Goal: Information Seeking & Learning: Learn about a topic

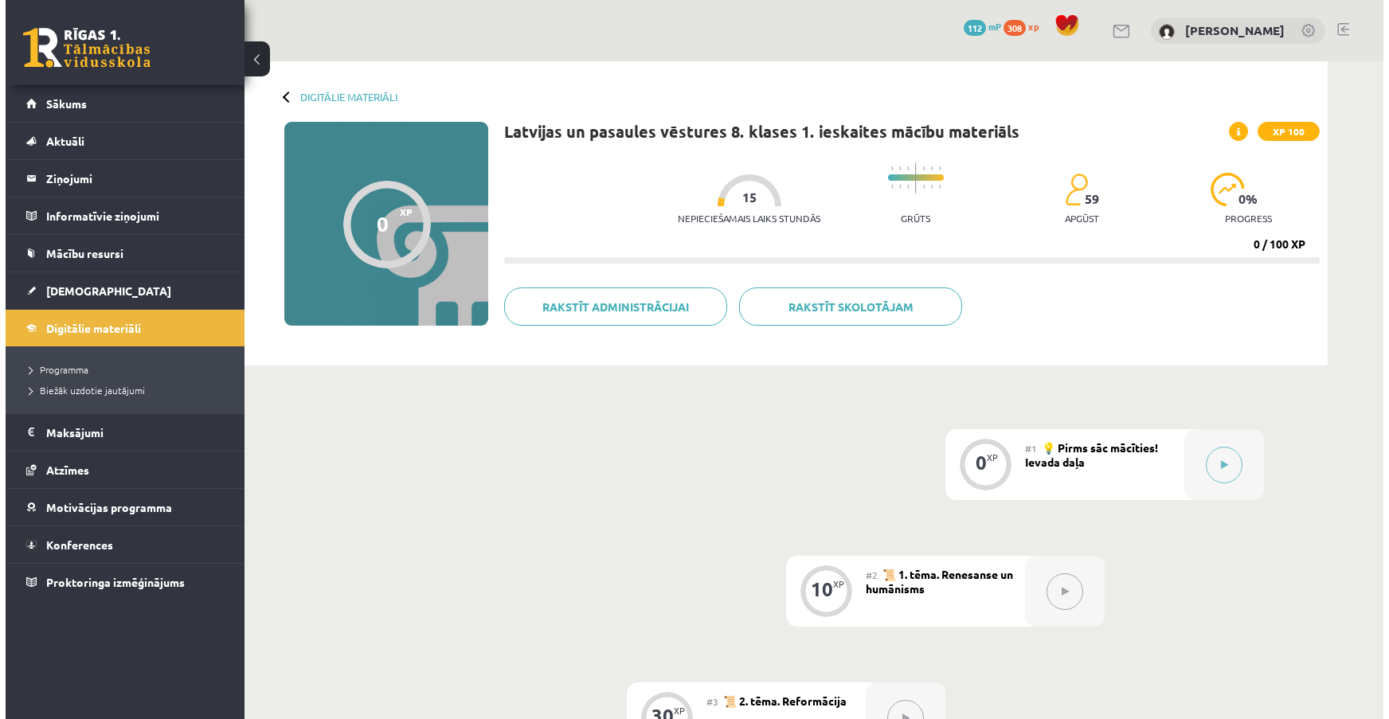
scroll to position [144, 0]
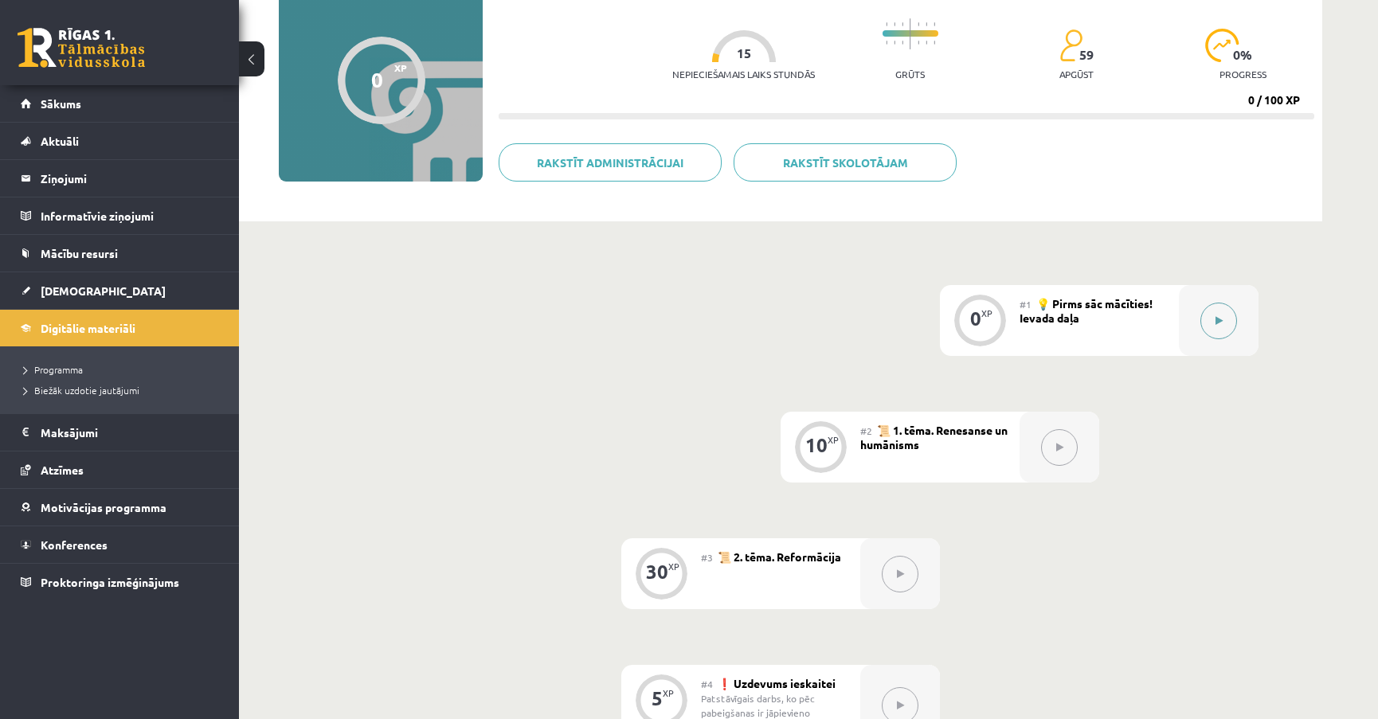
click at [1226, 303] on button at bounding box center [1218, 321] width 37 height 37
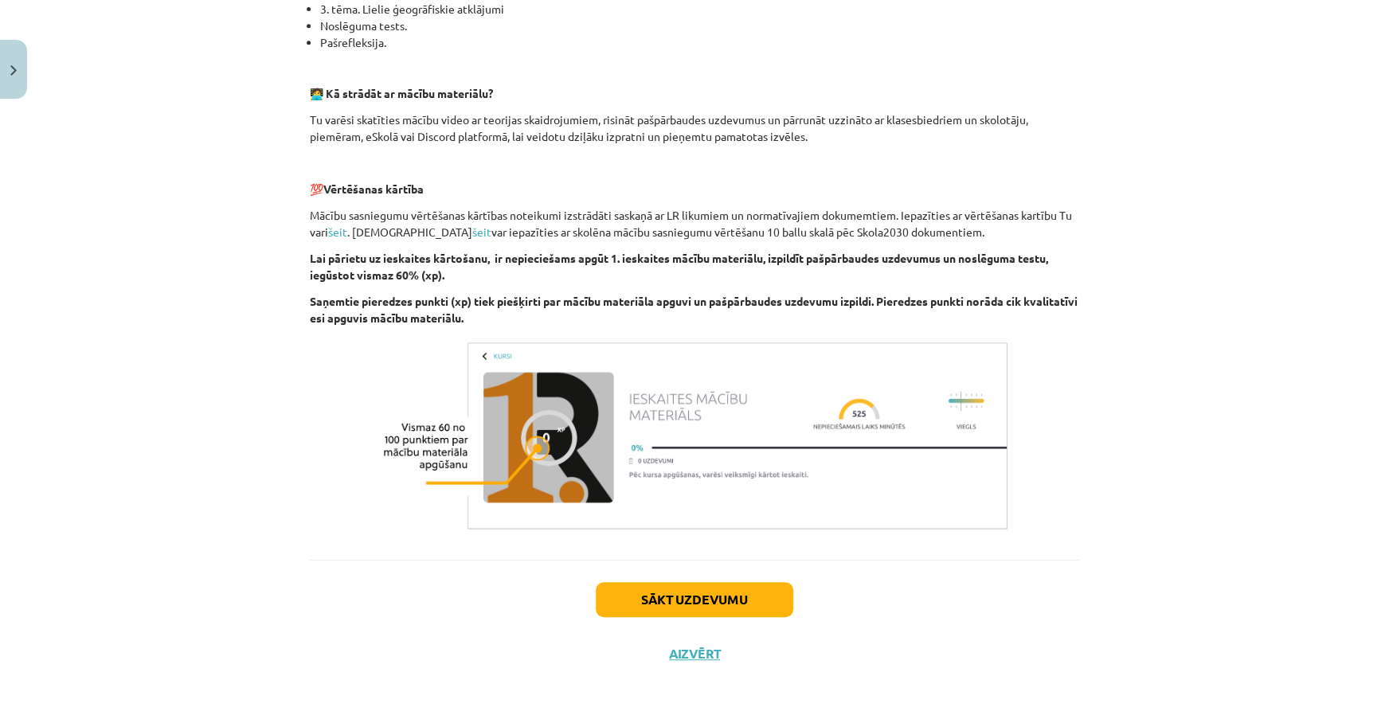
scroll to position [457, 0]
click at [700, 601] on button "Sākt uzdevumu" at bounding box center [695, 598] width 198 height 35
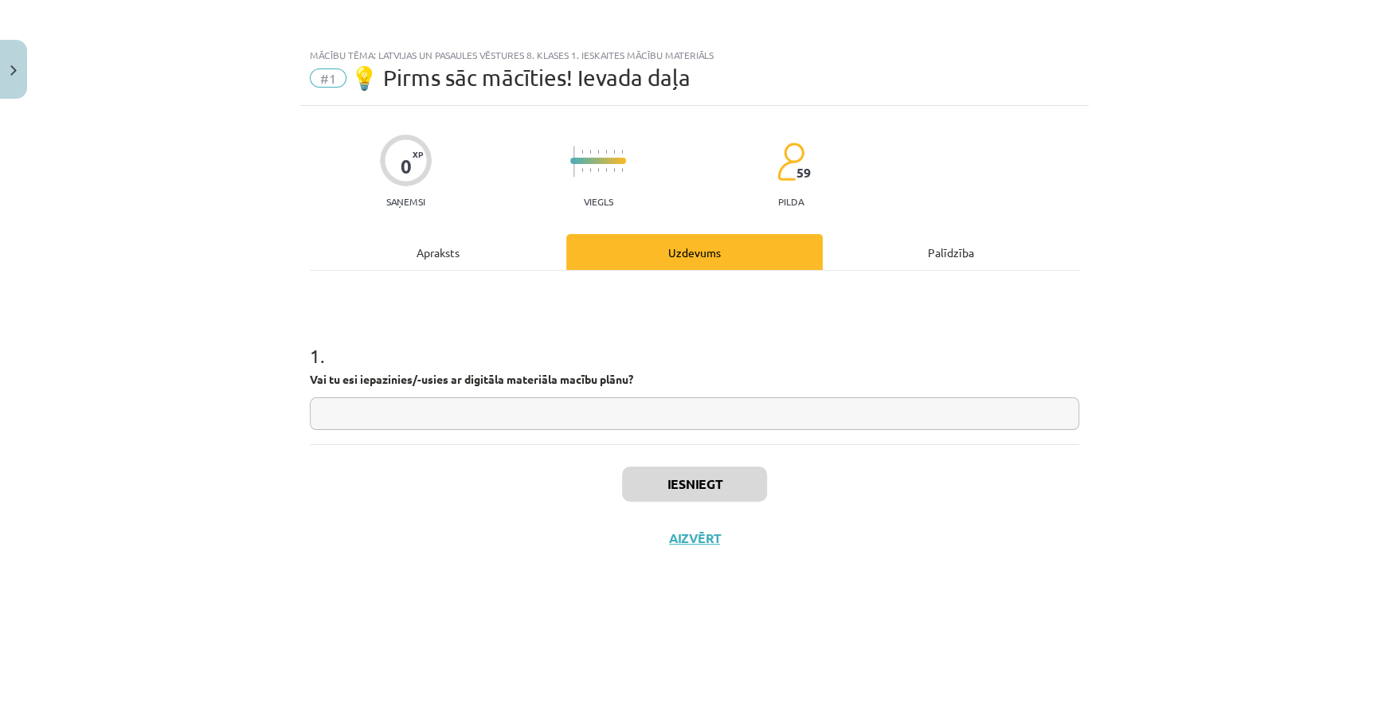
click at [666, 421] on input "text" at bounding box center [694, 413] width 769 height 33
type input "**"
click at [687, 470] on button "Iesniegt" at bounding box center [694, 484] width 145 height 35
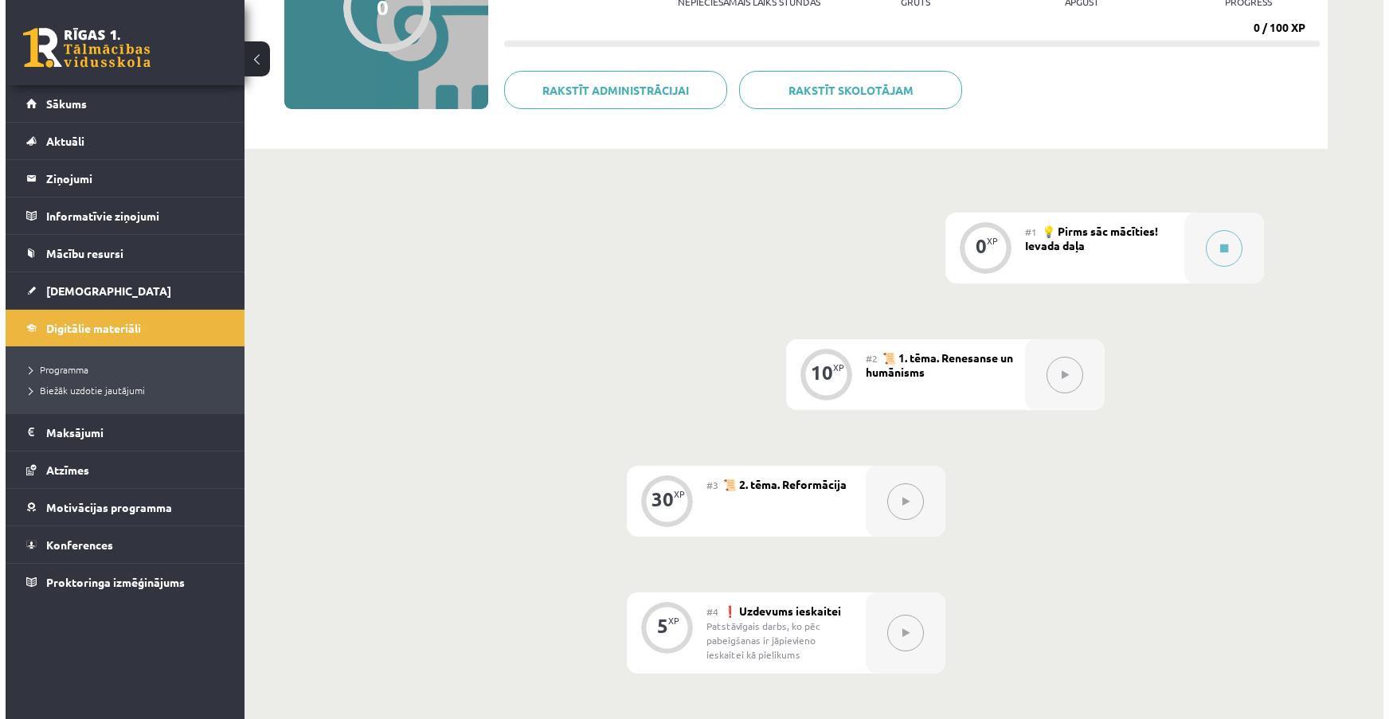
scroll to position [72, 0]
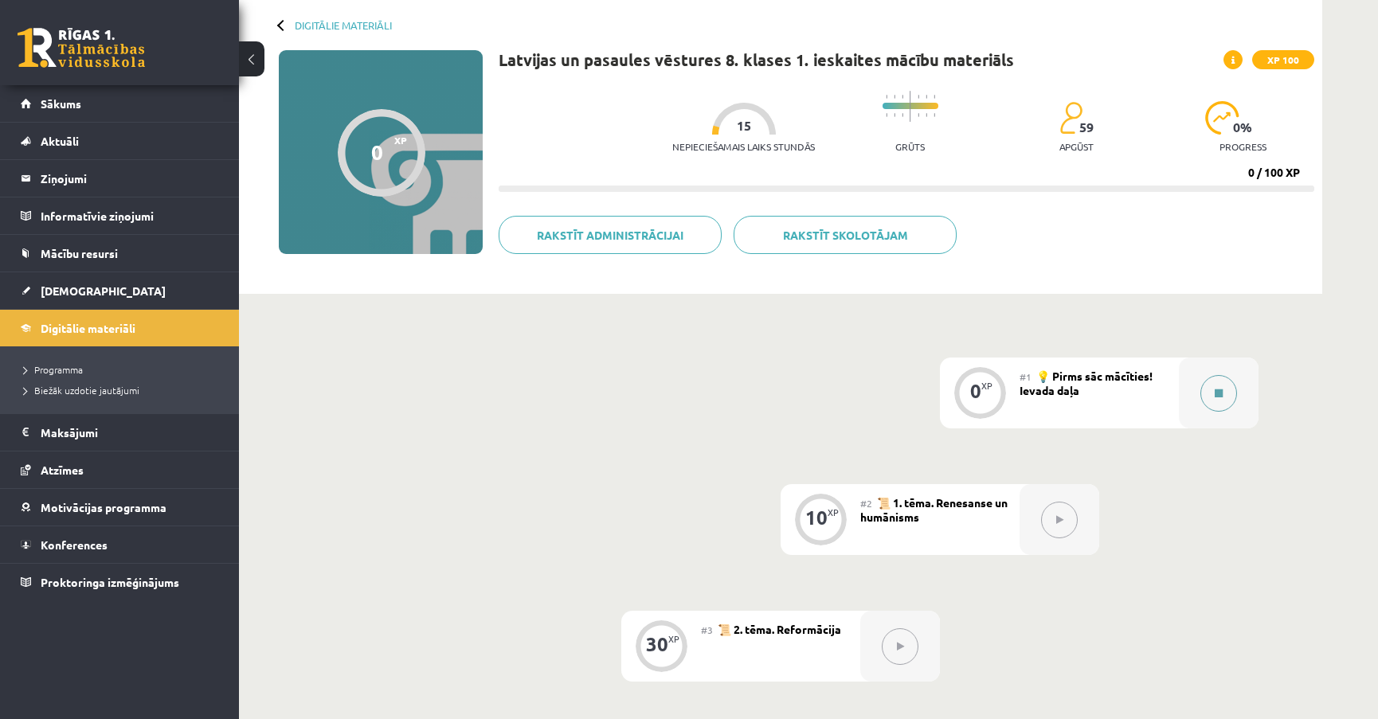
click at [1187, 399] on div at bounding box center [1219, 393] width 80 height 71
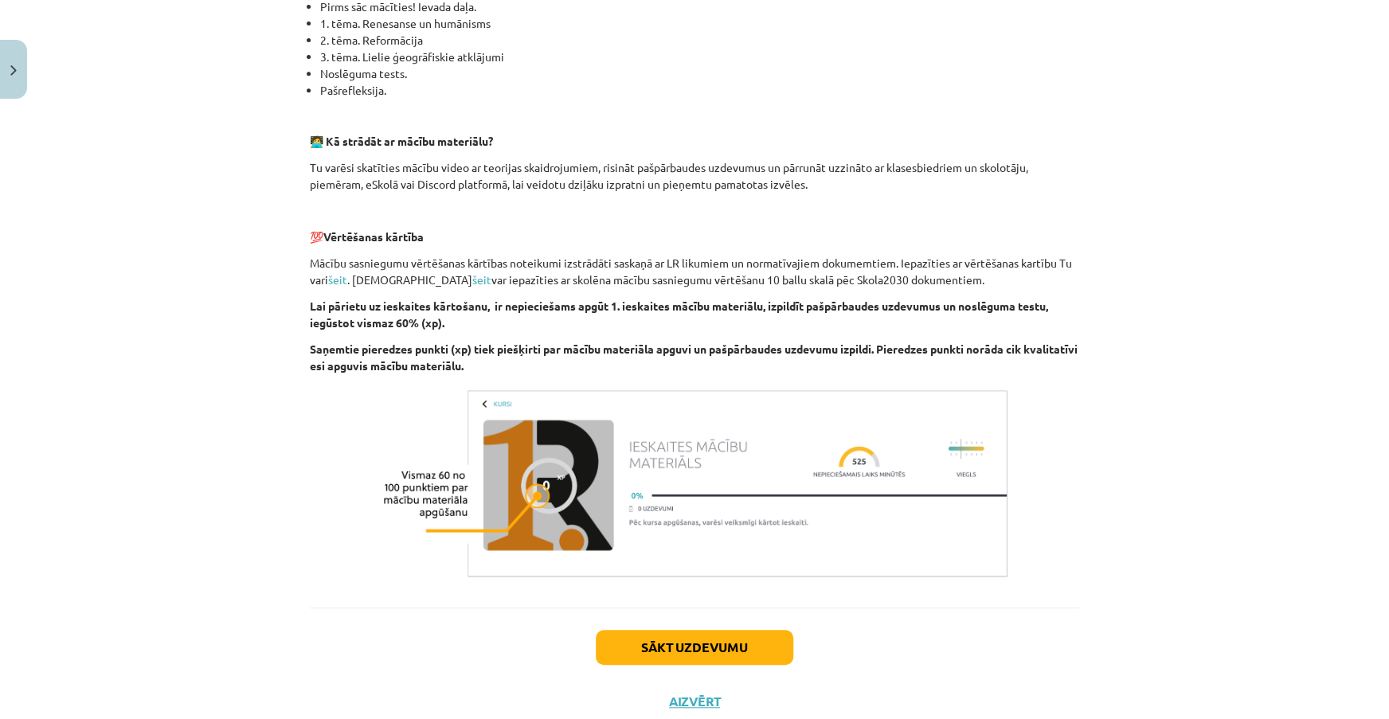
scroll to position [457, 0]
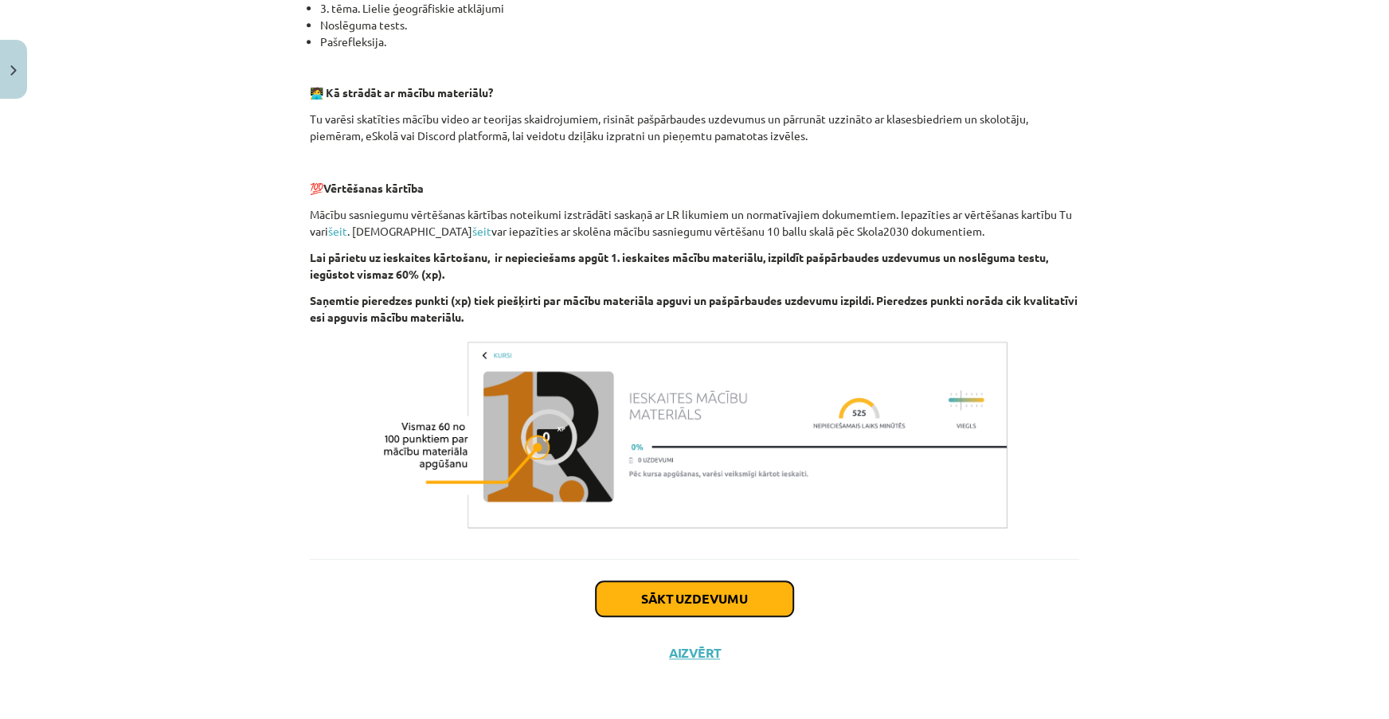
click at [742, 593] on button "Sākt uzdevumu" at bounding box center [695, 598] width 198 height 35
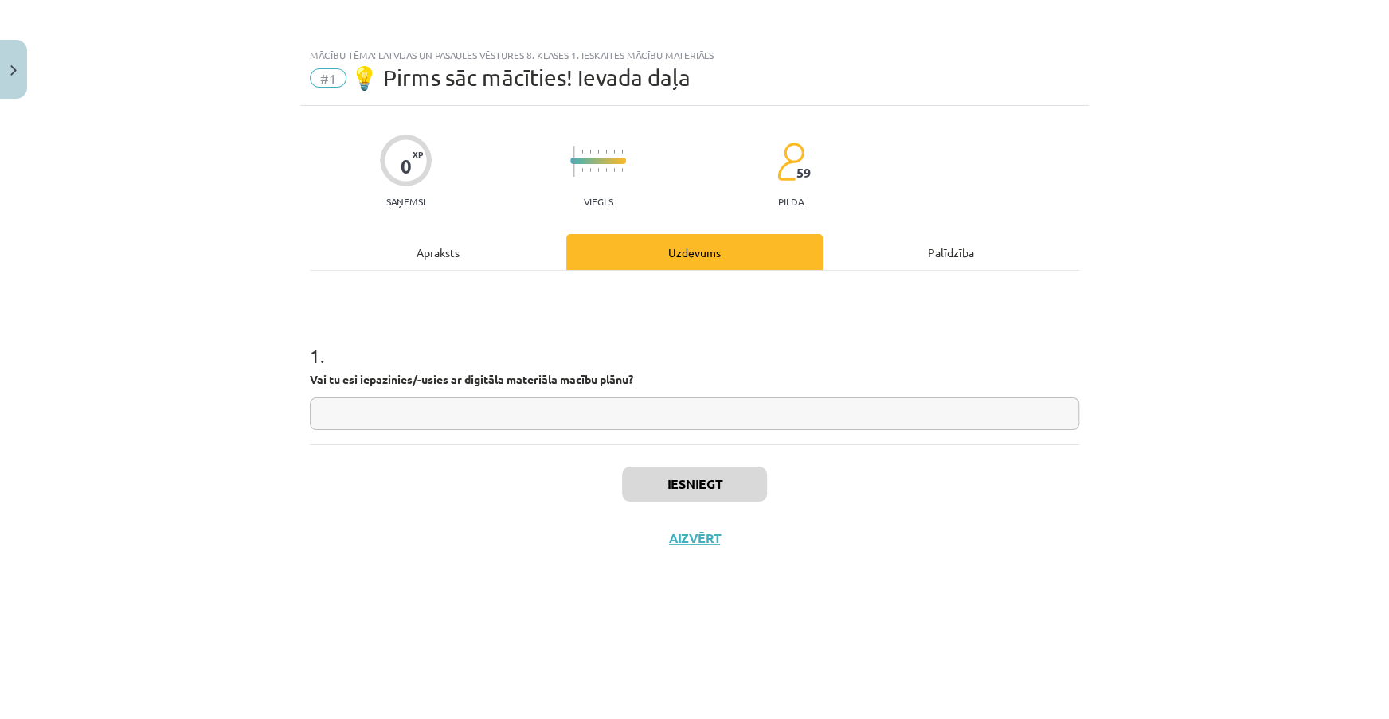
click at [585, 414] on input "text" at bounding box center [694, 413] width 769 height 33
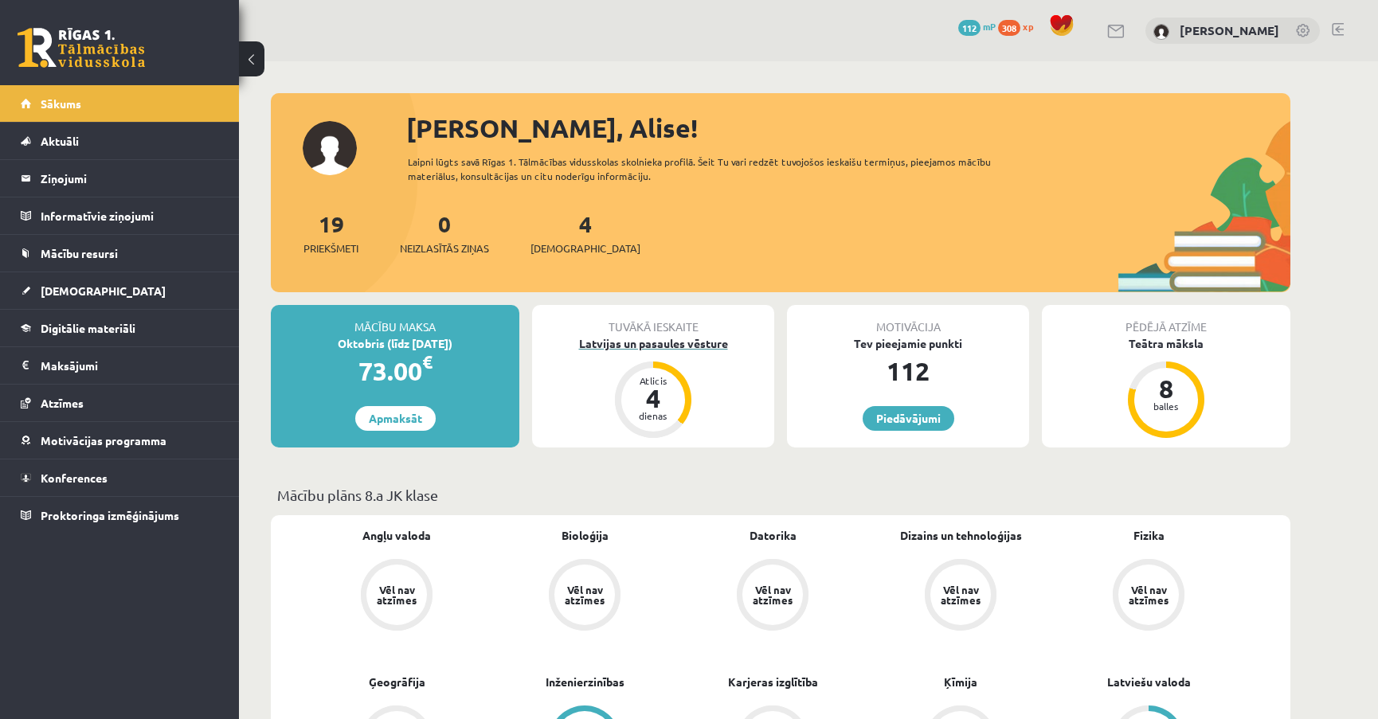
click at [674, 411] on div "dienas" at bounding box center [653, 416] width 48 height 10
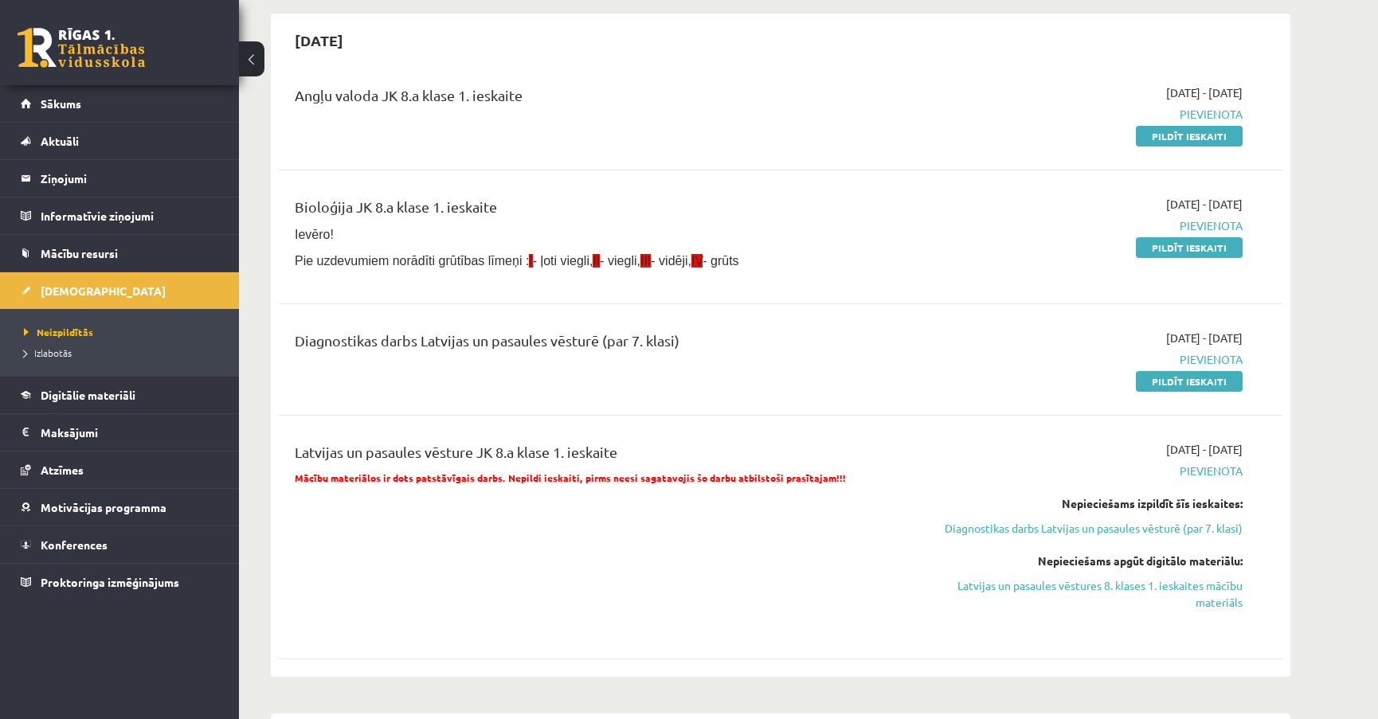
scroll to position [144, 0]
click at [1194, 605] on link "Latvijas un pasaules vēstures 8. klases 1. ieskaites mācību materiāls" at bounding box center [1092, 593] width 300 height 33
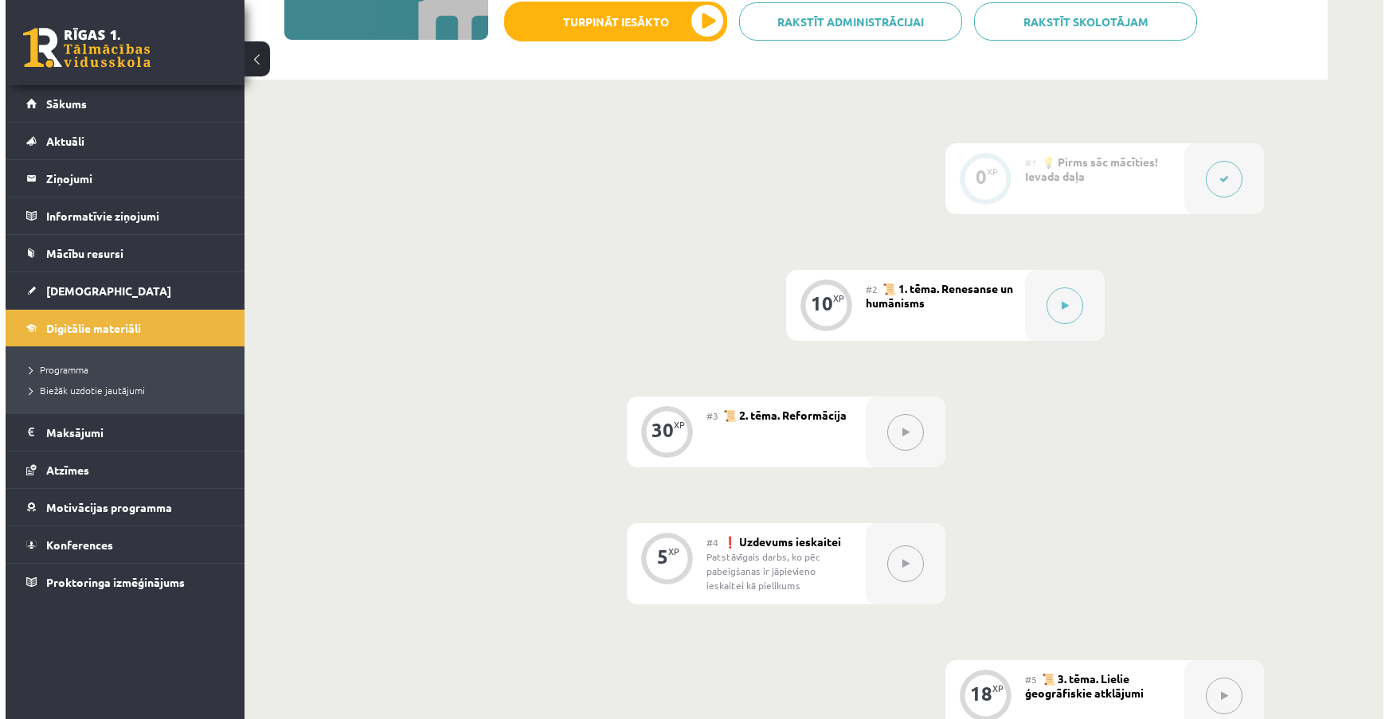
scroll to position [289, 0]
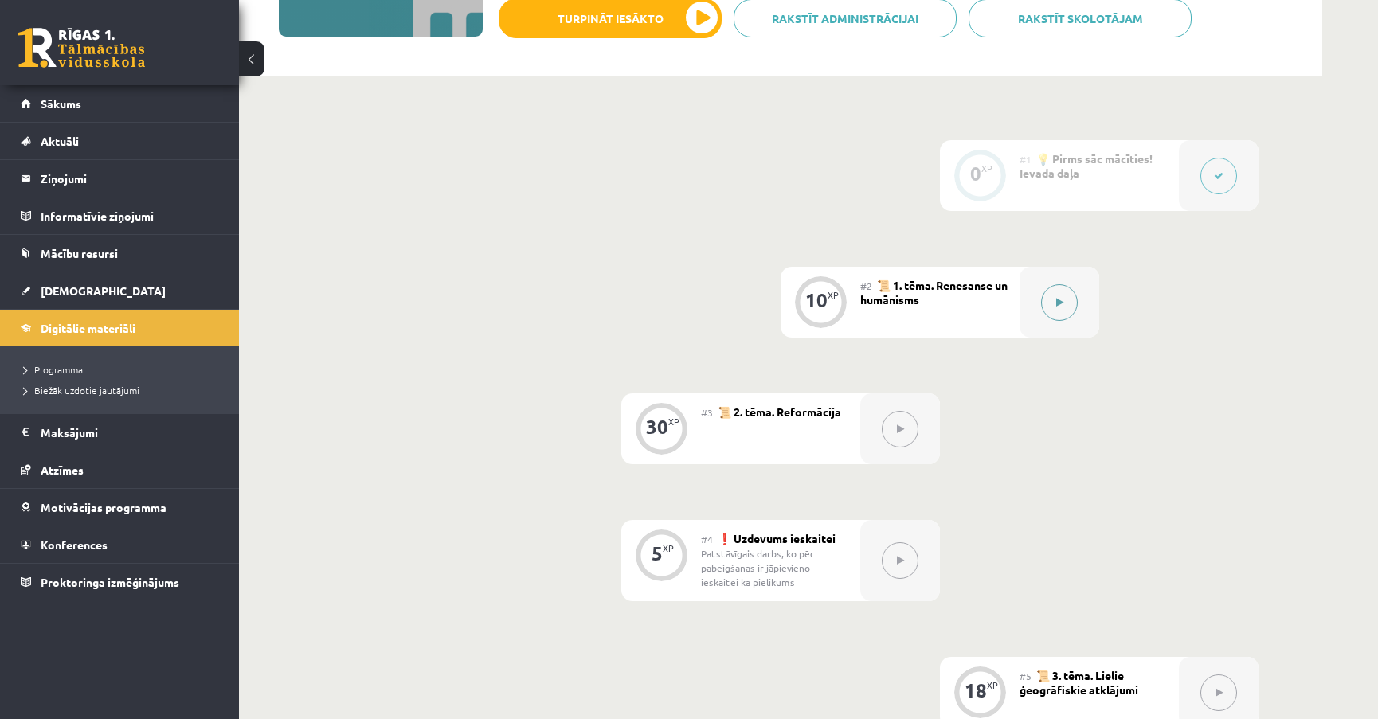
click at [1070, 311] on button at bounding box center [1059, 302] width 37 height 37
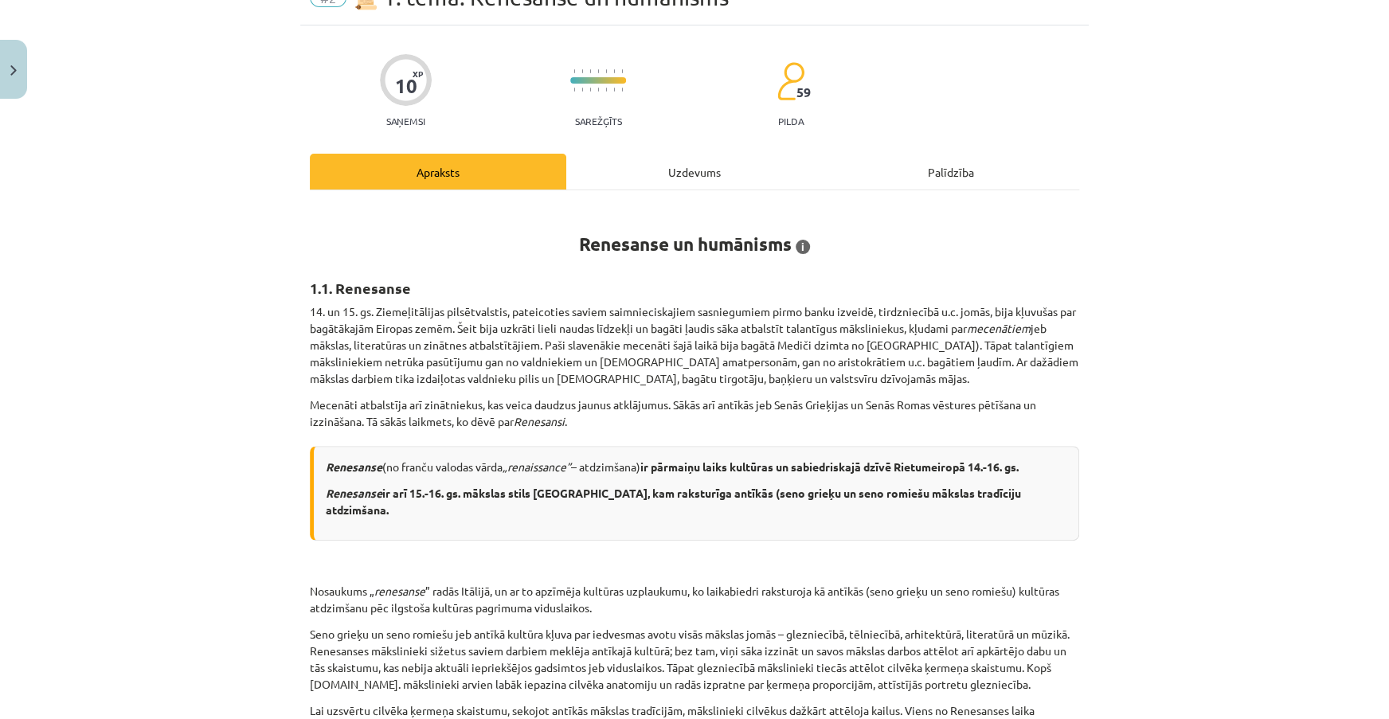
scroll to position [0, 0]
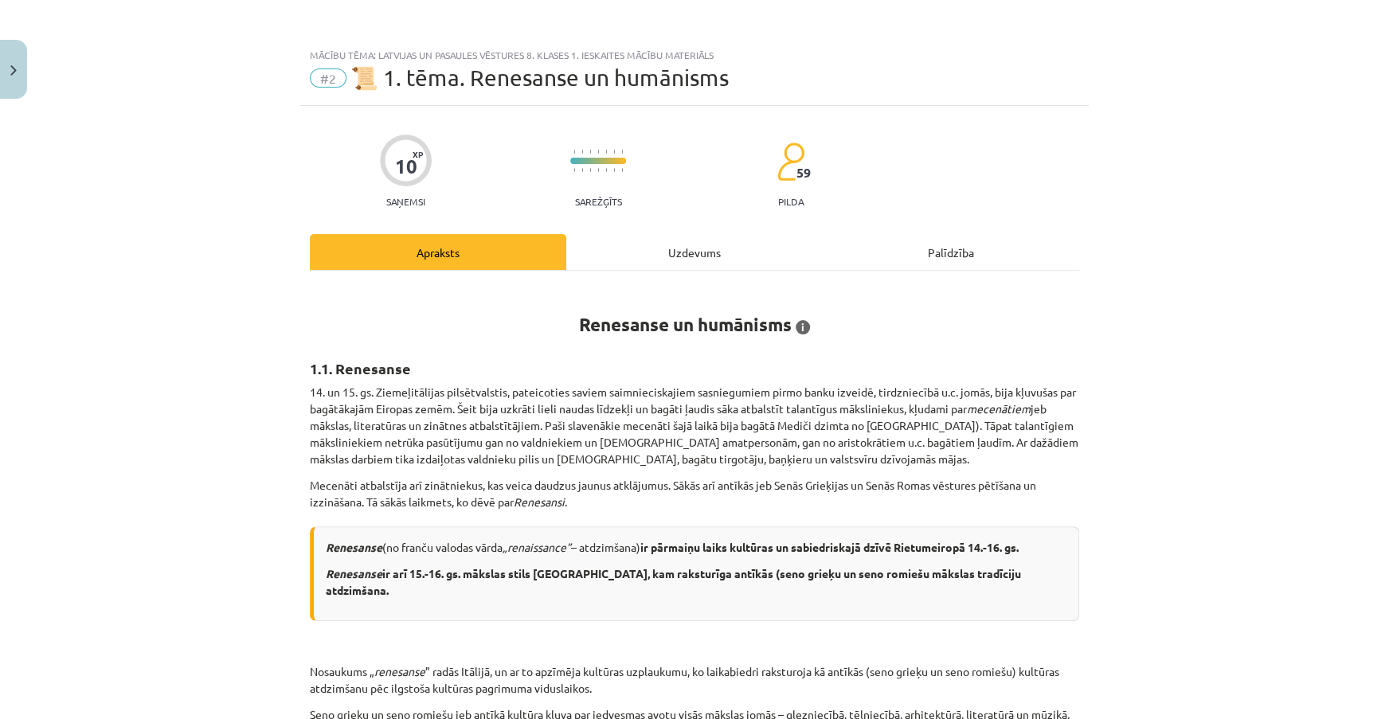
click at [711, 255] on div "Uzdevums" at bounding box center [694, 252] width 256 height 36
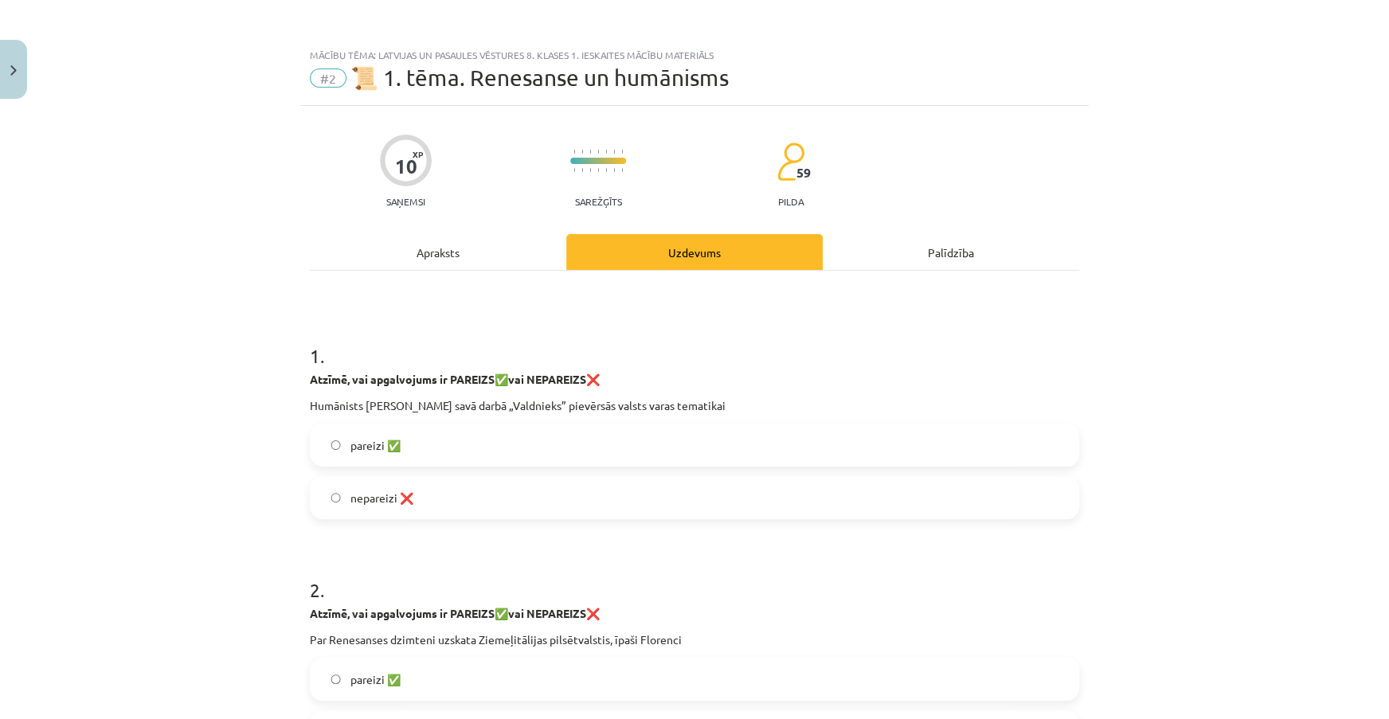
click at [374, 430] on label "pareizi ✅" at bounding box center [694, 445] width 766 height 40
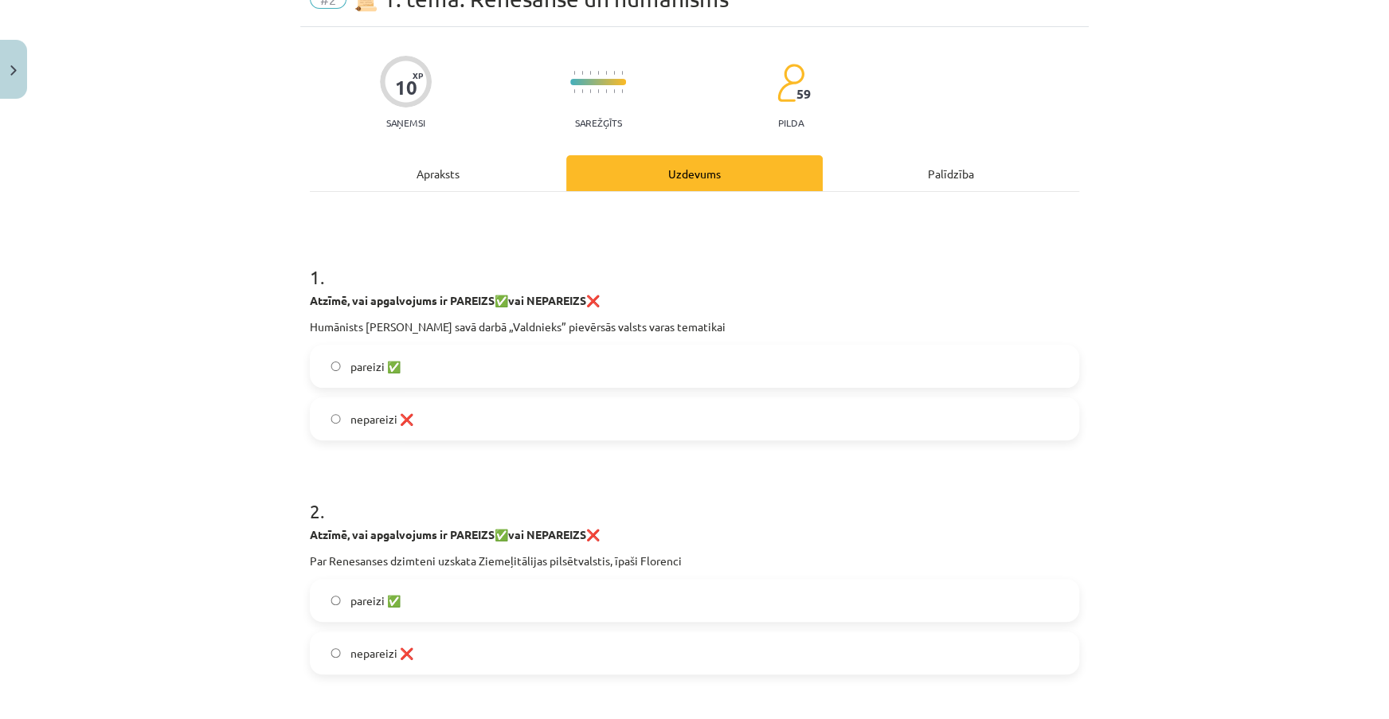
scroll to position [217, 0]
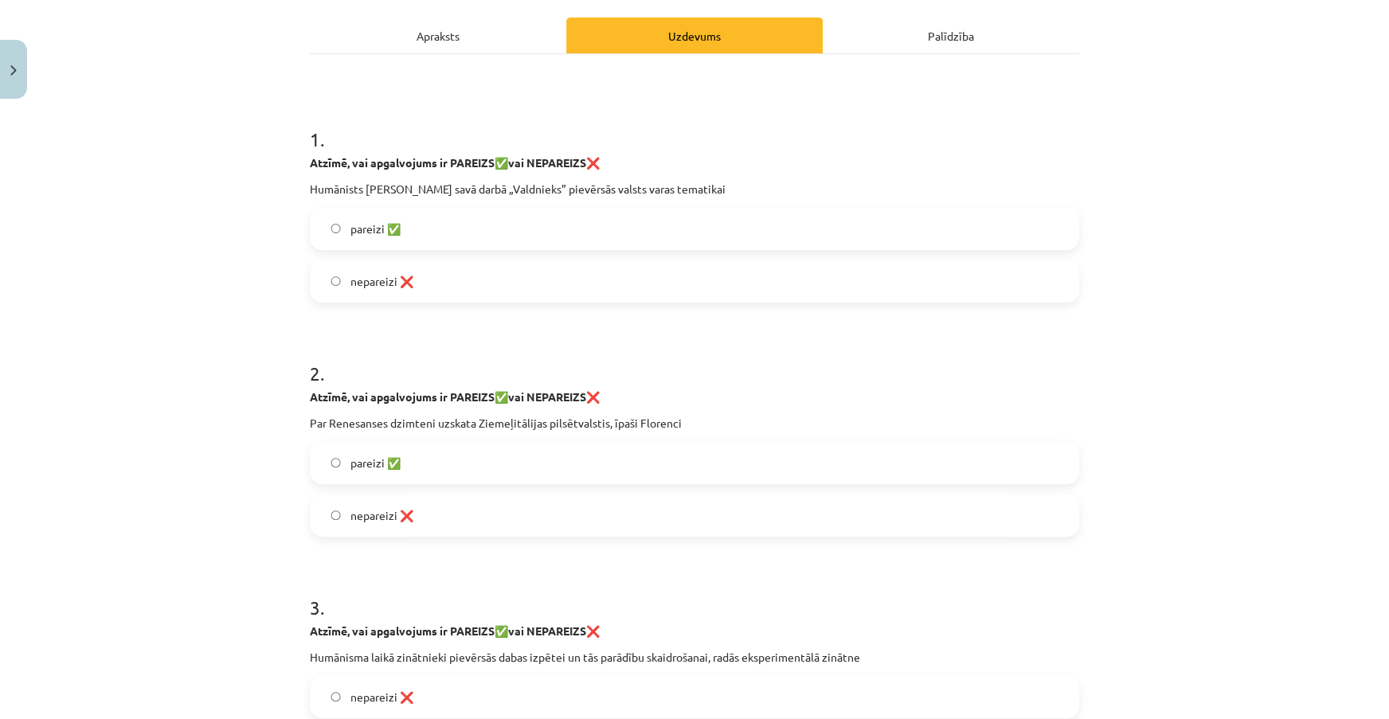
click at [570, 447] on label "pareizi ✅" at bounding box center [694, 463] width 766 height 40
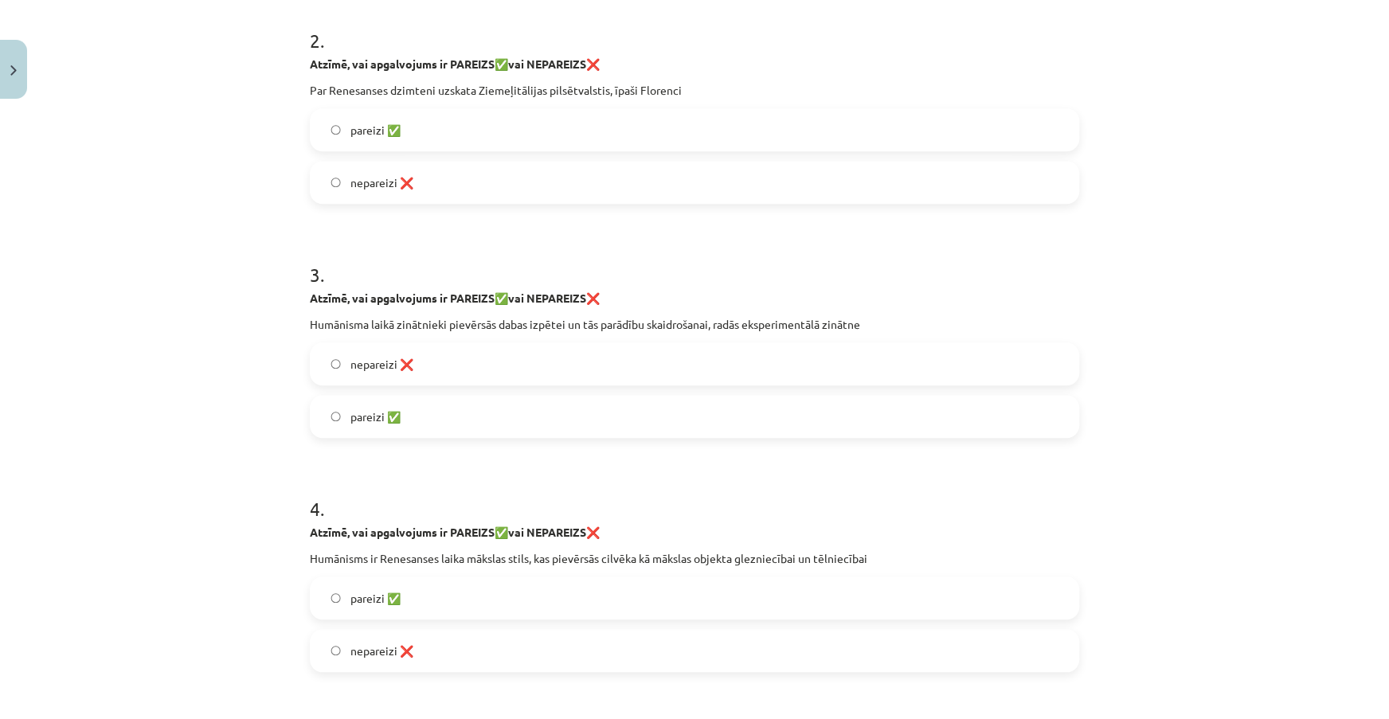
scroll to position [579, 0]
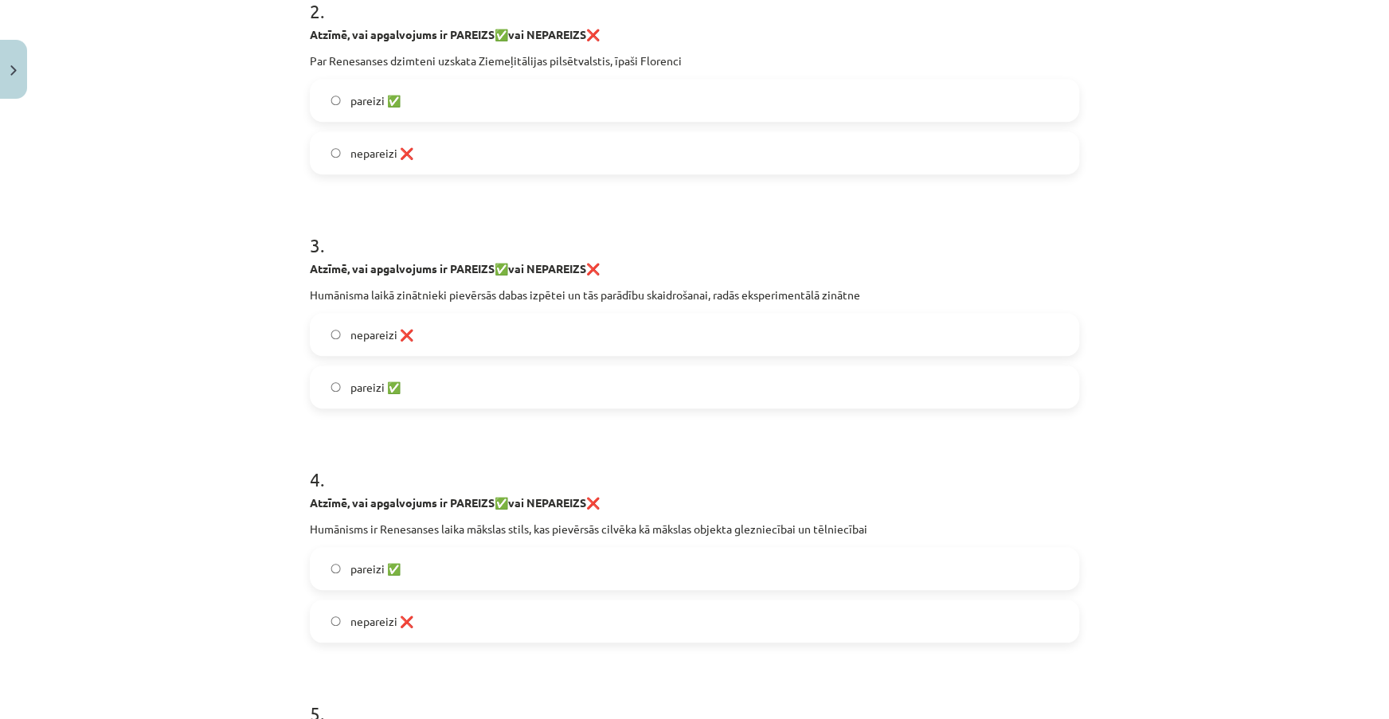
click at [680, 375] on label "pareizi ✅" at bounding box center [694, 387] width 766 height 40
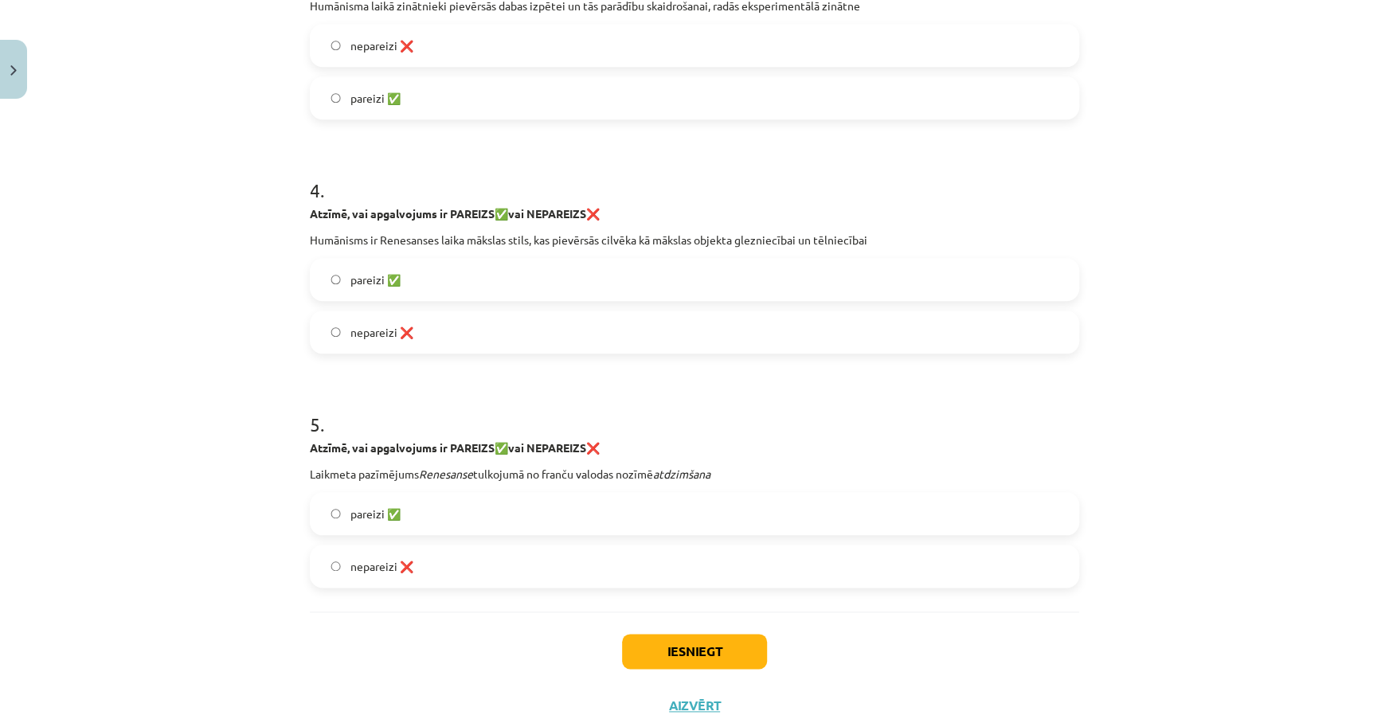
click at [581, 336] on label "nepareizi ❌" at bounding box center [694, 332] width 766 height 40
click at [511, 518] on label "pareizi ✅" at bounding box center [694, 514] width 766 height 40
click at [717, 650] on button "Iesniegt" at bounding box center [694, 651] width 145 height 35
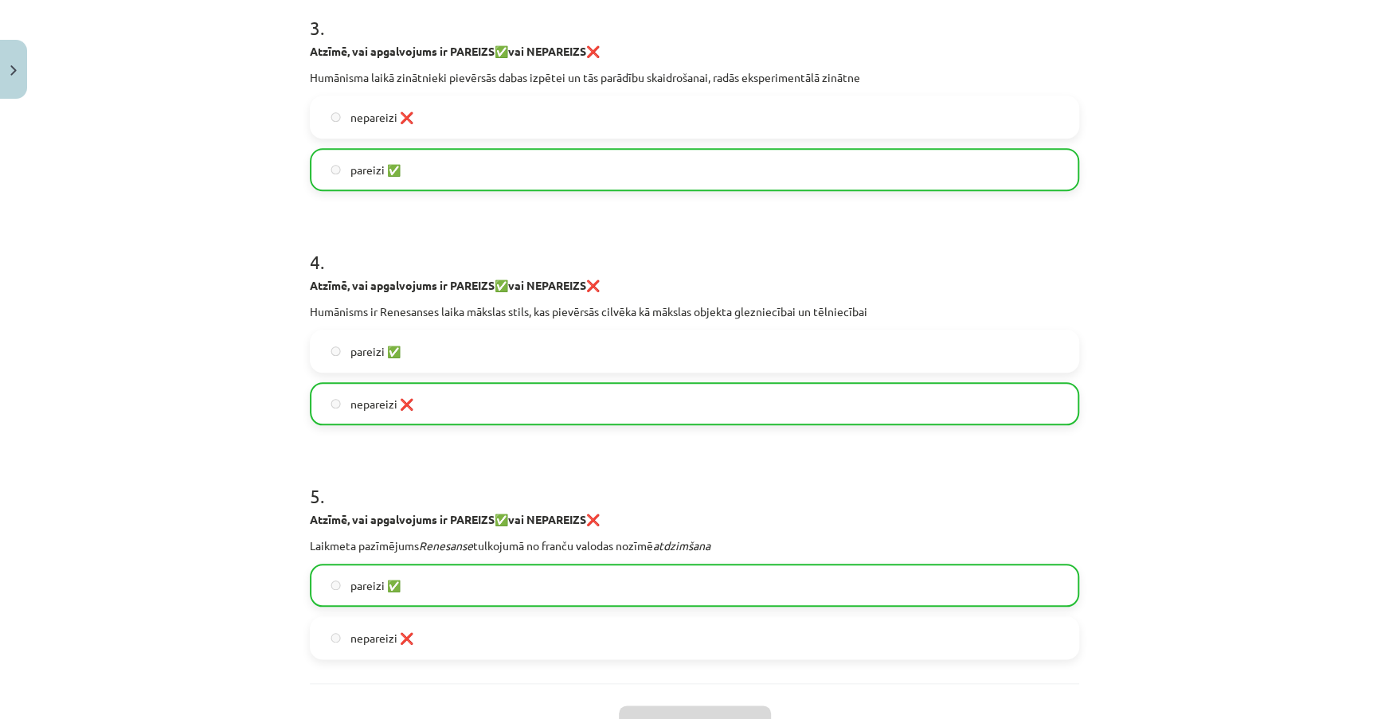
scroll to position [972, 0]
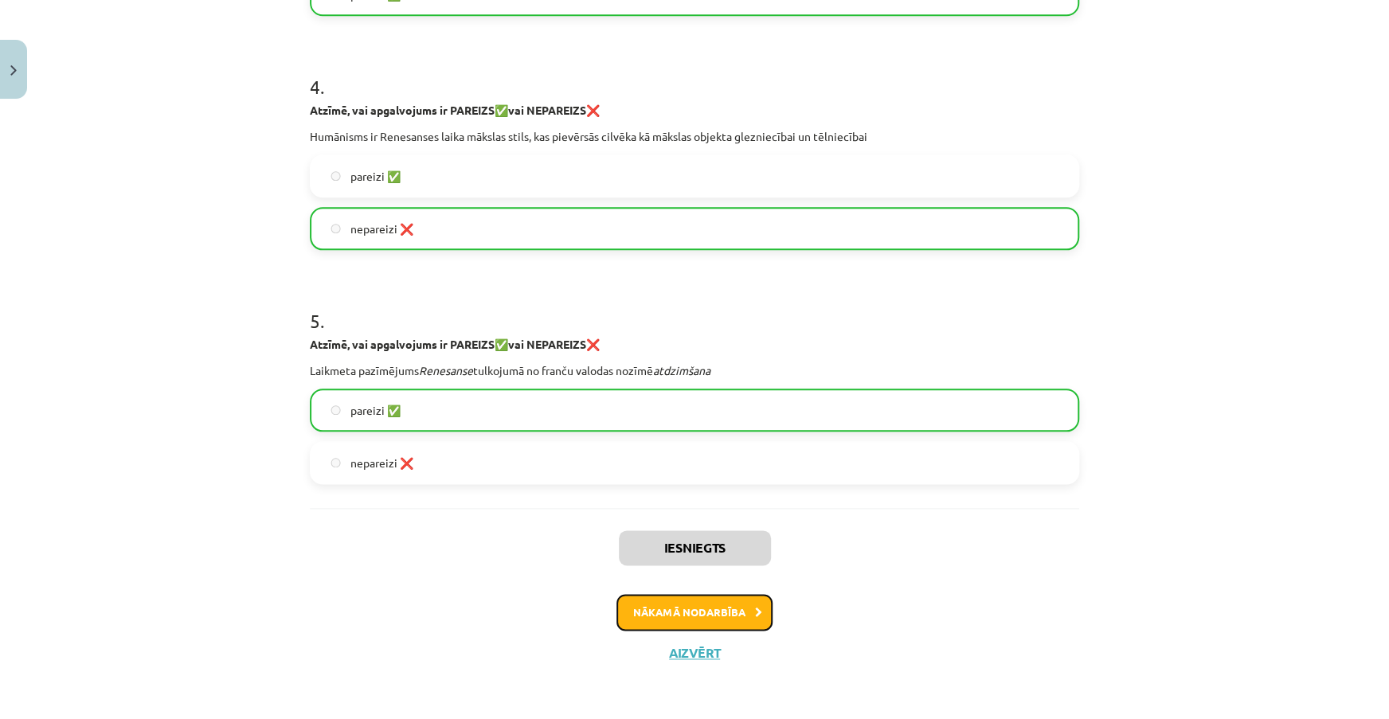
click at [747, 610] on button "Nākamā nodarbība" at bounding box center [695, 612] width 156 height 37
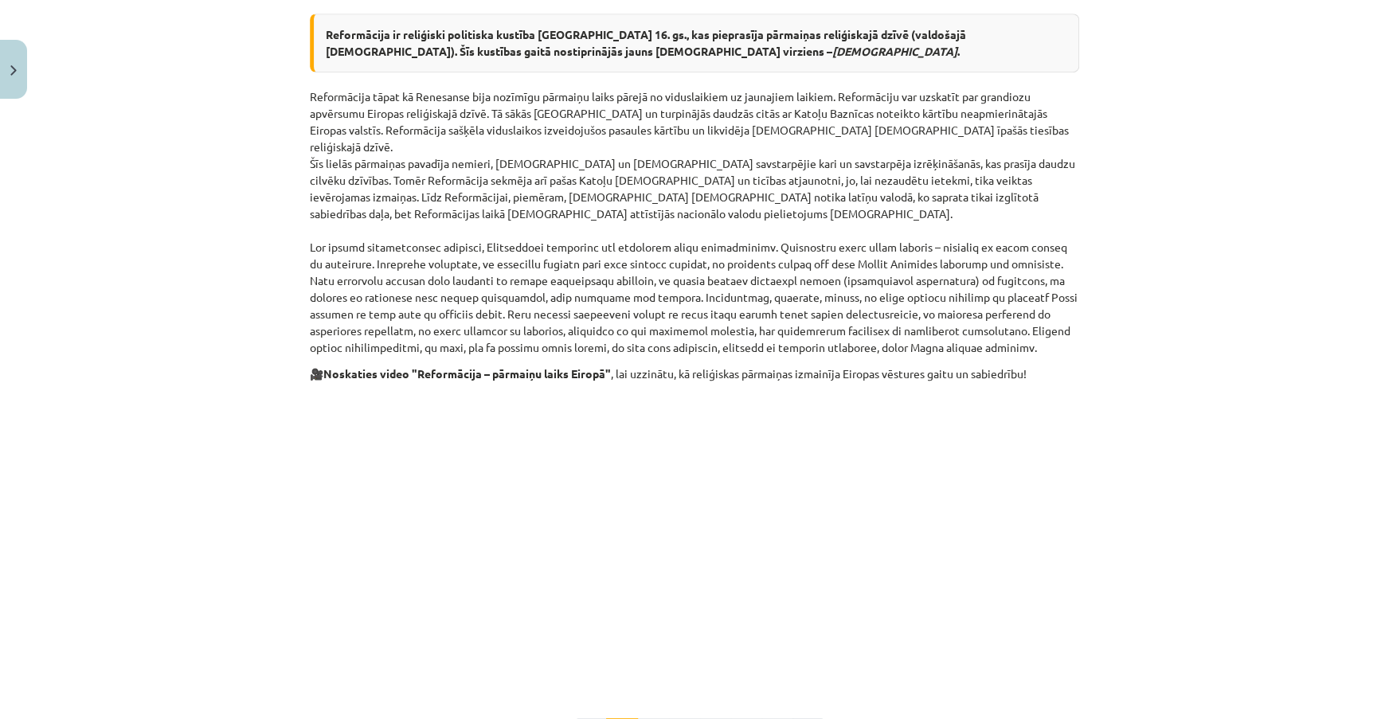
scroll to position [725, 0]
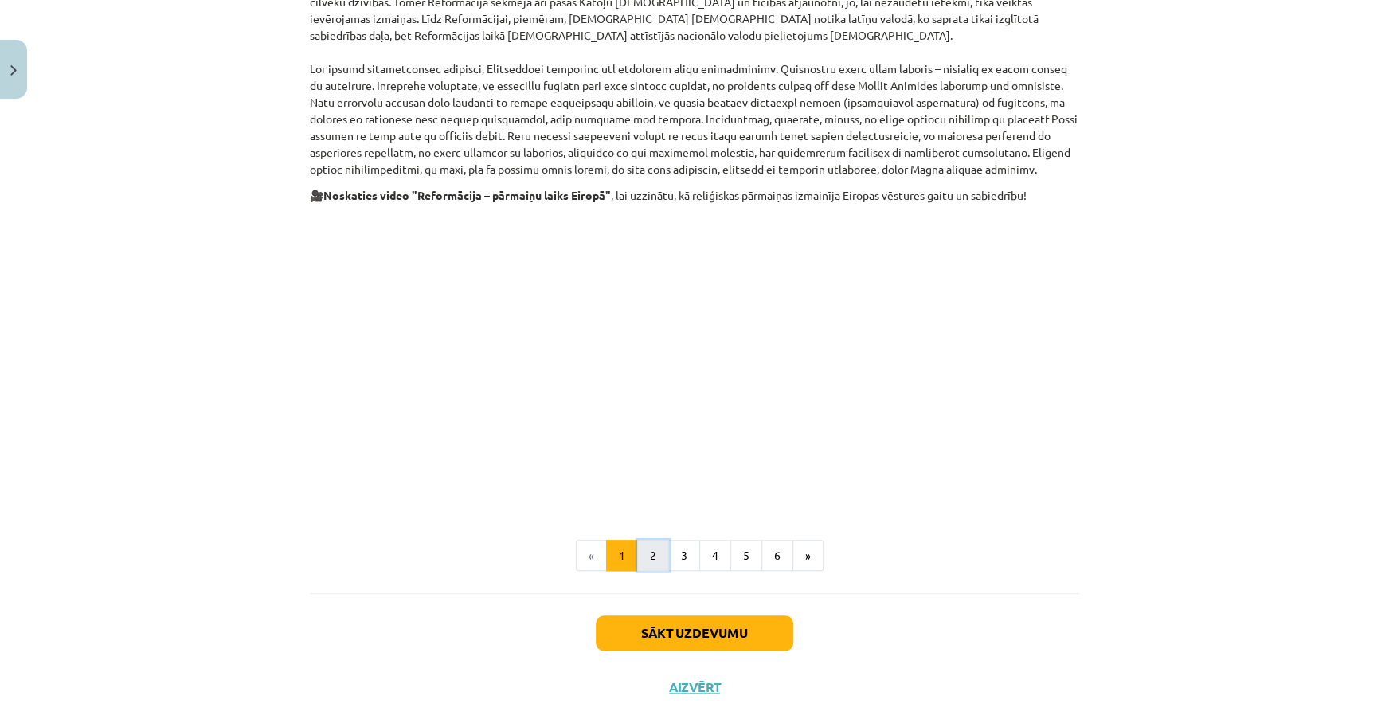
click at [655, 540] on button "2" at bounding box center [653, 556] width 32 height 32
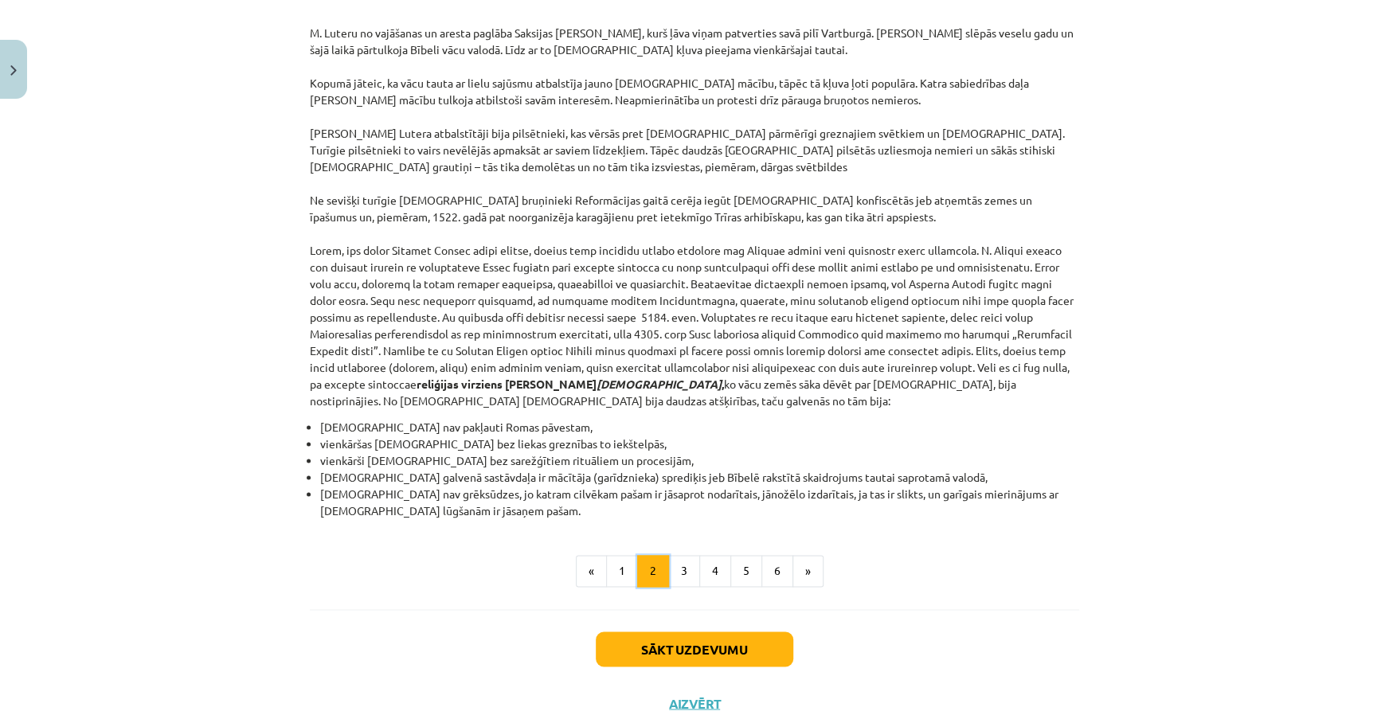
scroll to position [1305, 0]
click at [689, 554] on button "3" at bounding box center [684, 570] width 32 height 32
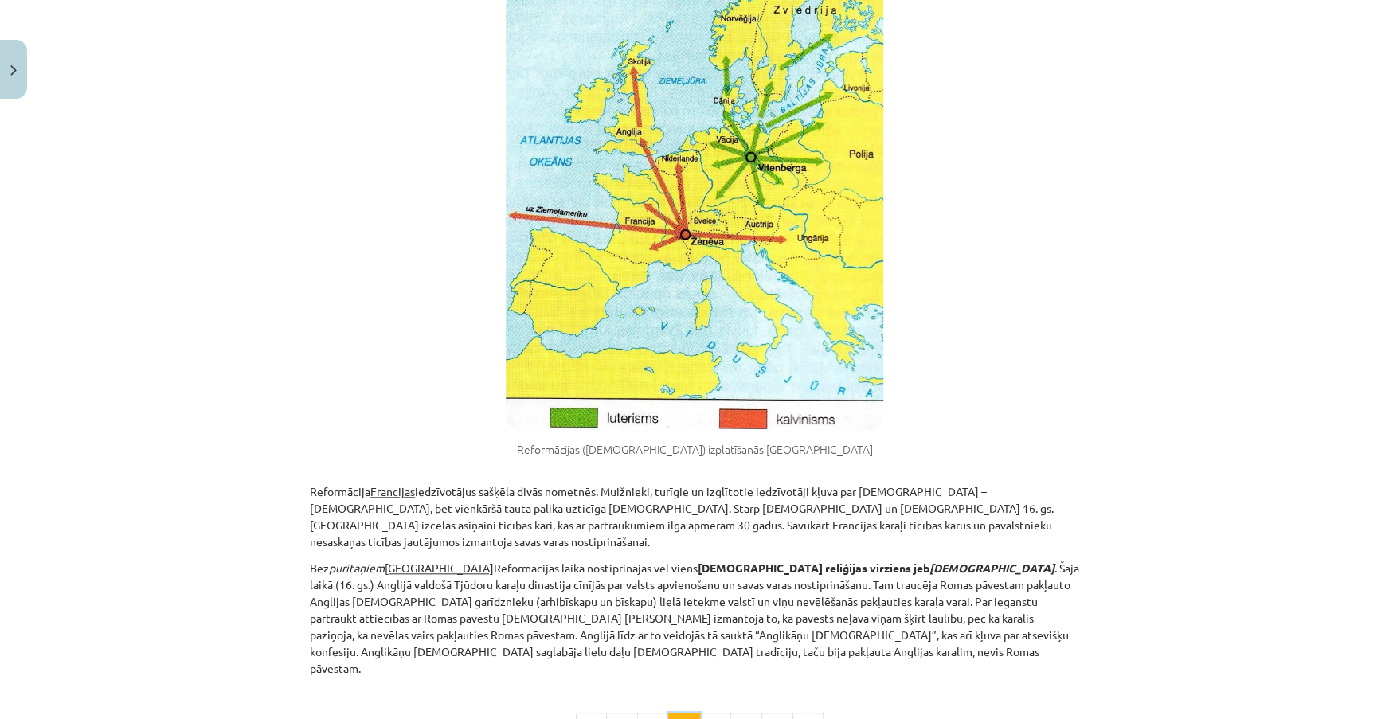
scroll to position [719, 0]
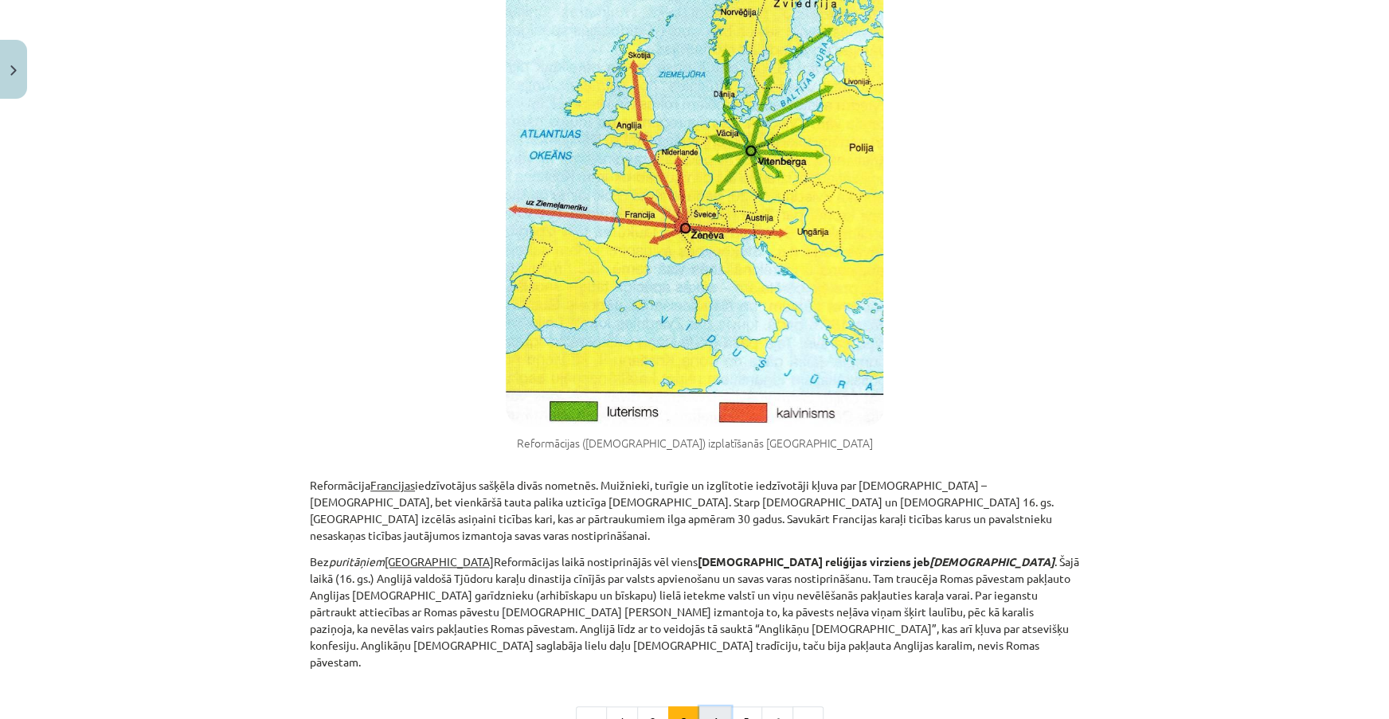
click at [715, 707] on button "4" at bounding box center [715, 723] width 32 height 32
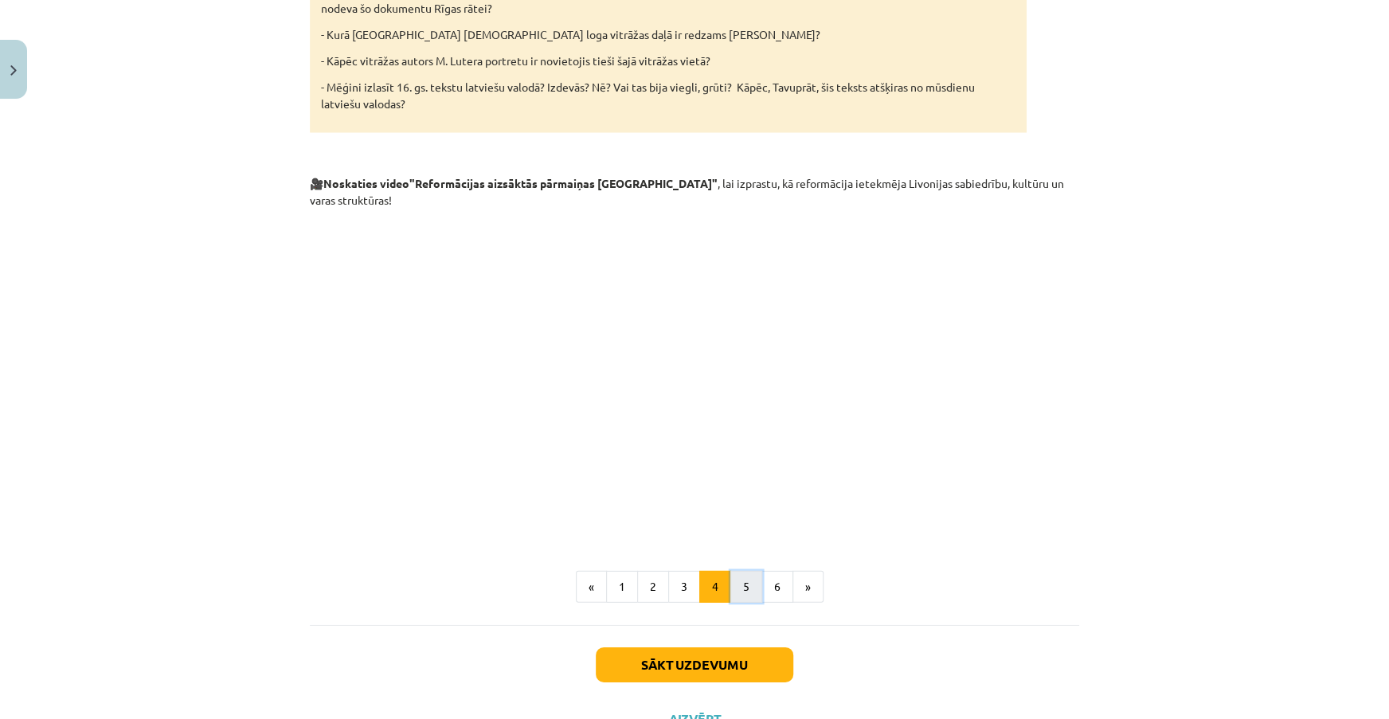
click at [741, 571] on button "5" at bounding box center [746, 587] width 32 height 32
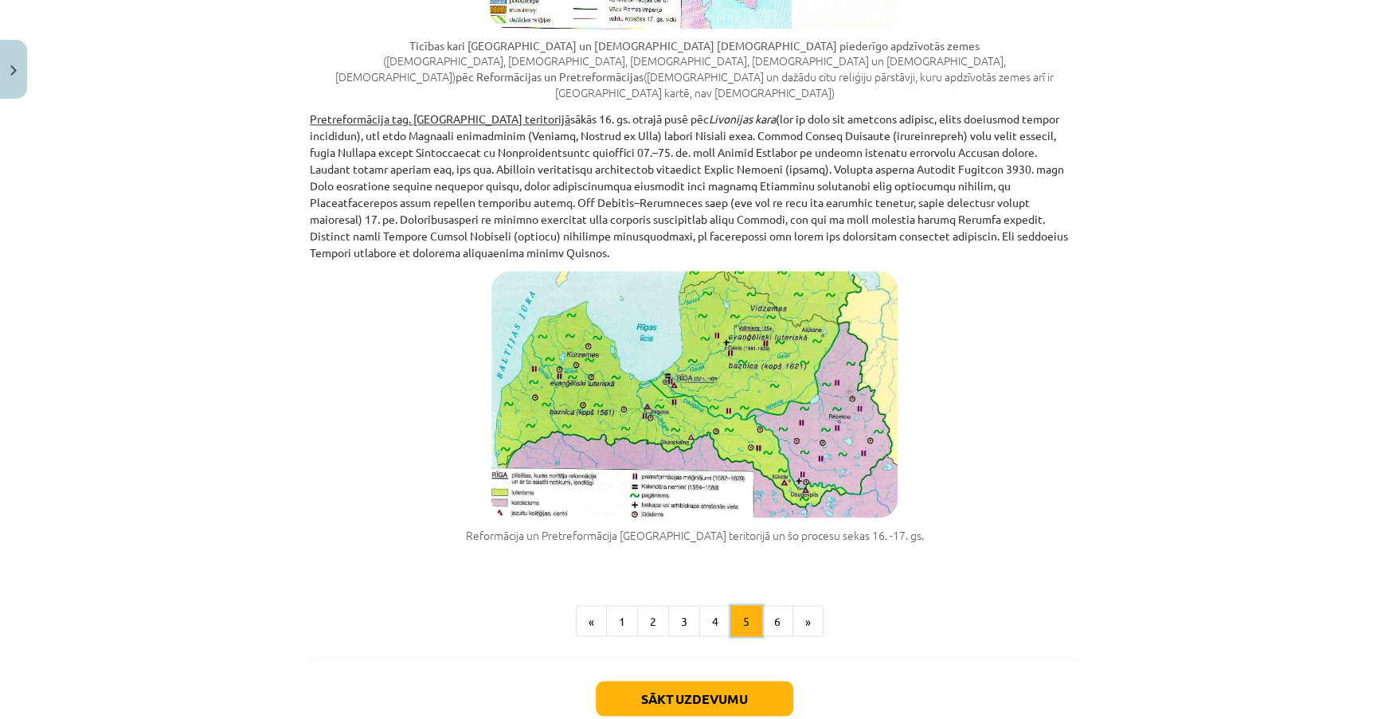
scroll to position [1519, 0]
click at [780, 605] on button "6" at bounding box center [778, 621] width 32 height 32
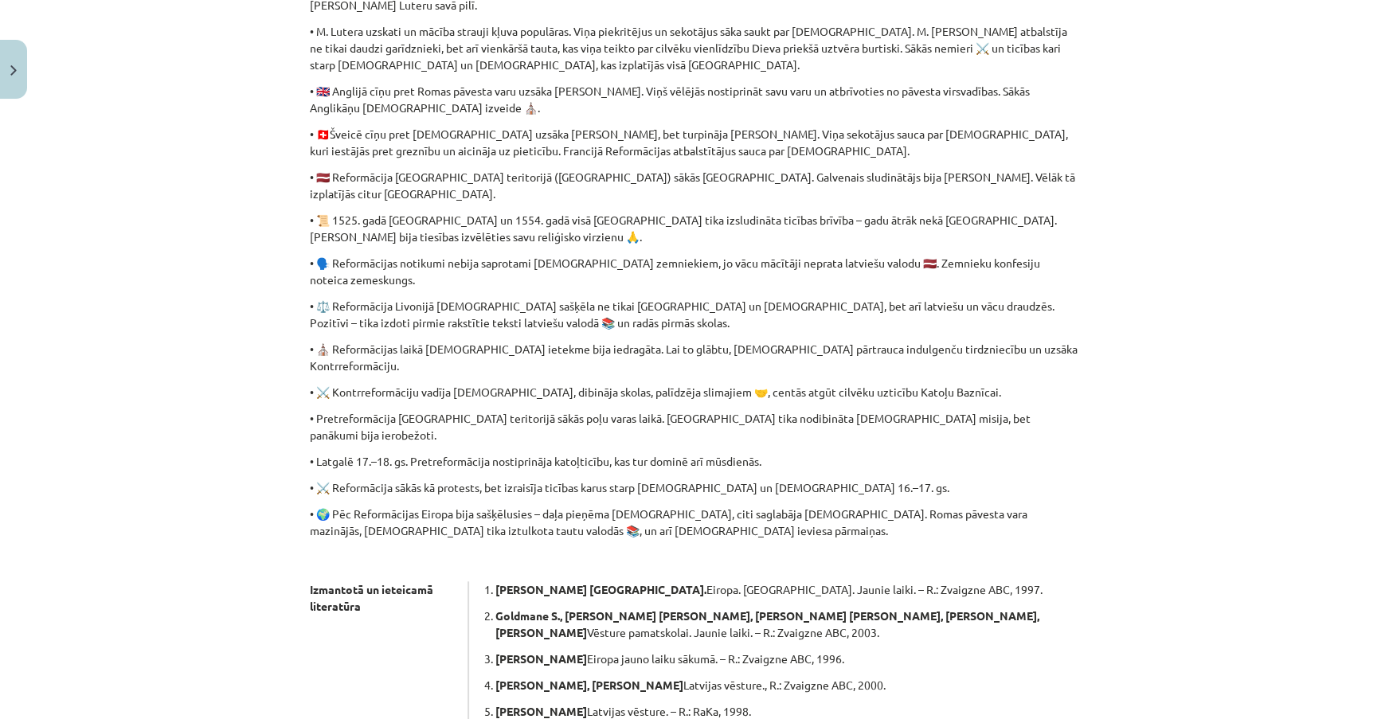
scroll to position [647, 0]
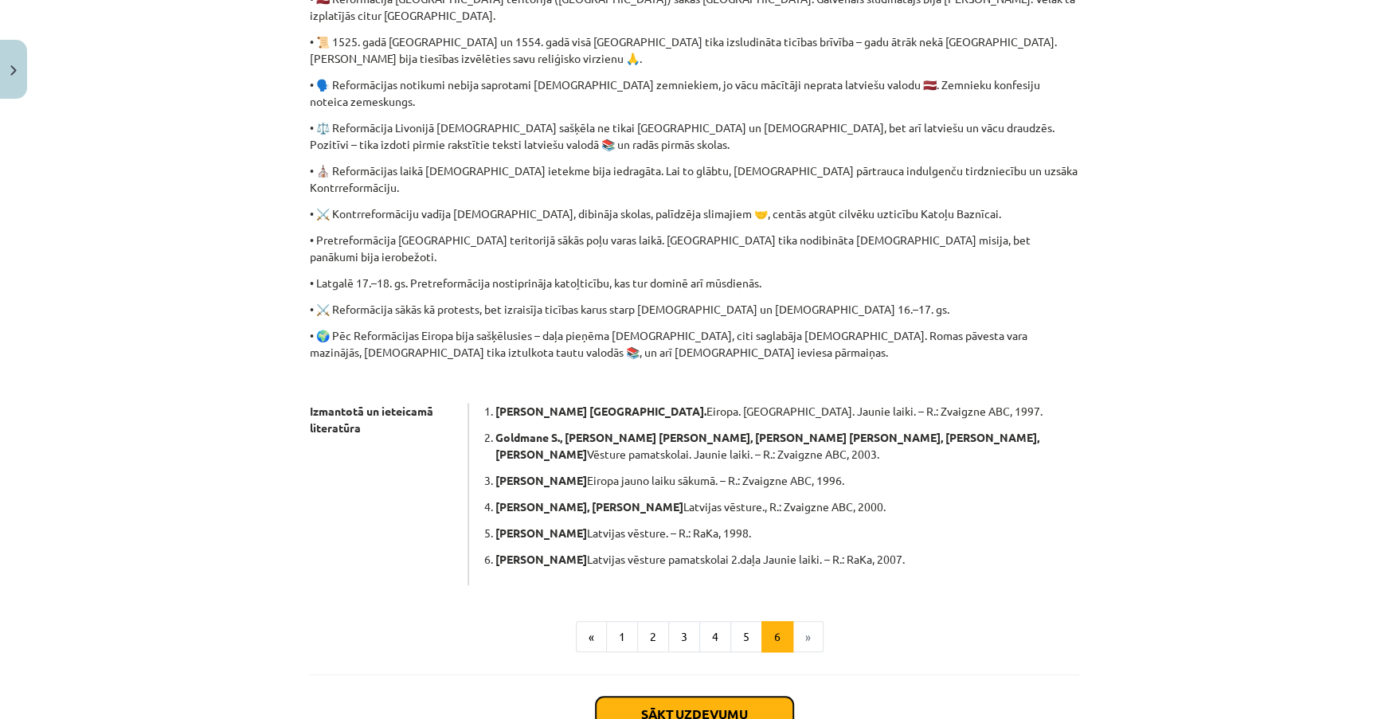
click at [757, 697] on button "Sākt uzdevumu" at bounding box center [695, 714] width 198 height 35
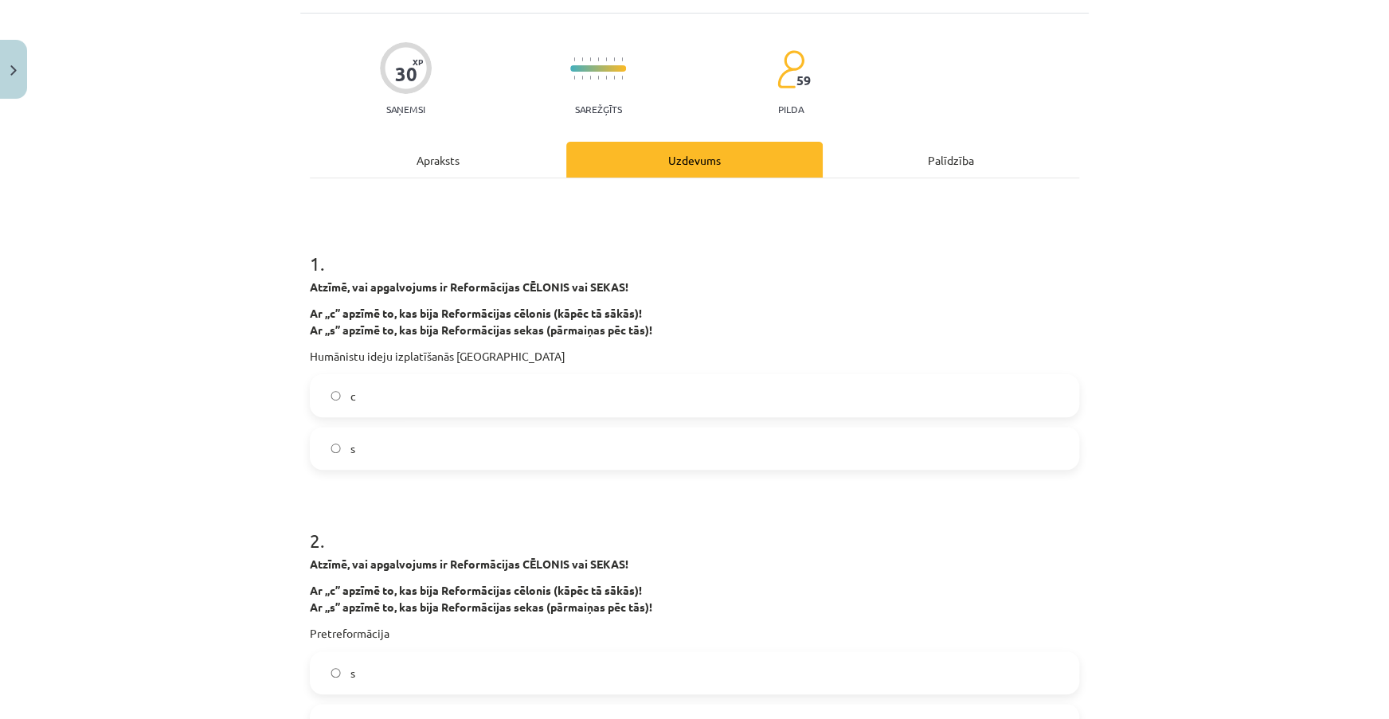
scroll to position [0, 0]
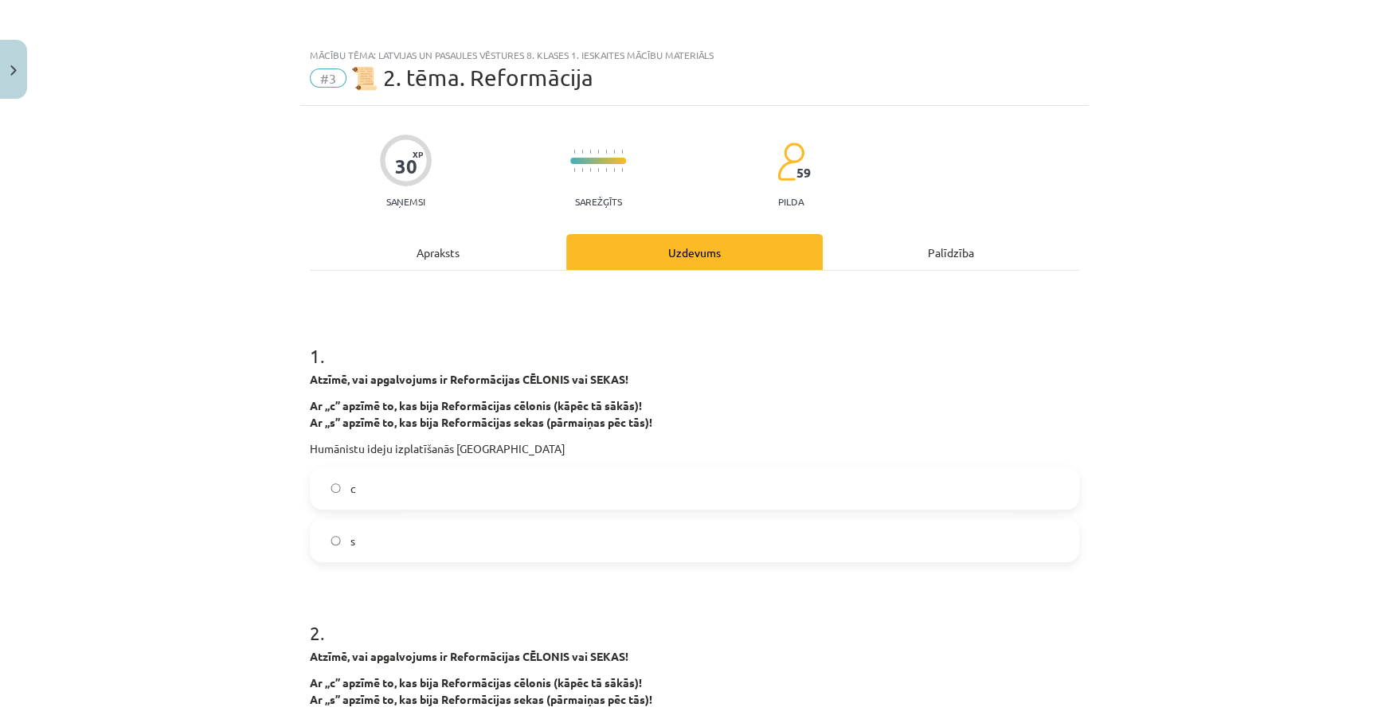
click at [366, 484] on label "с" at bounding box center [694, 488] width 766 height 40
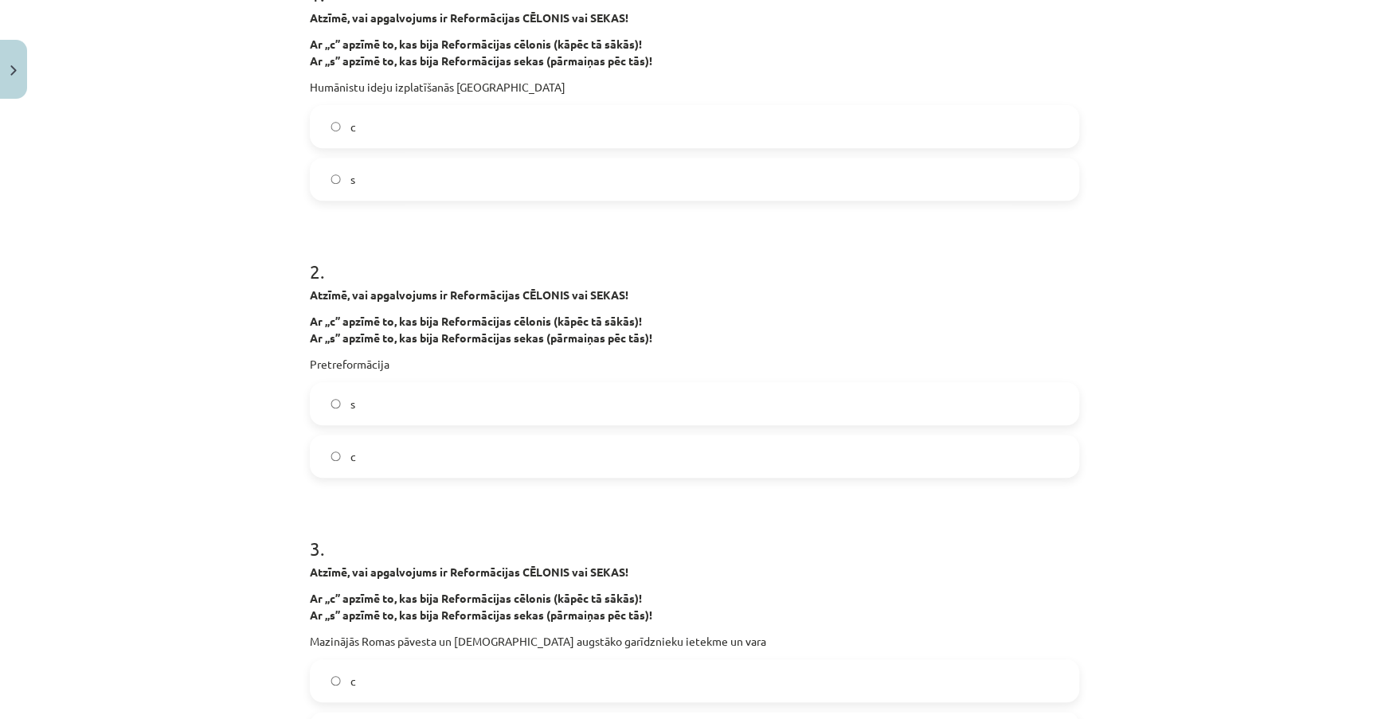
click at [538, 397] on label "s" at bounding box center [694, 404] width 766 height 40
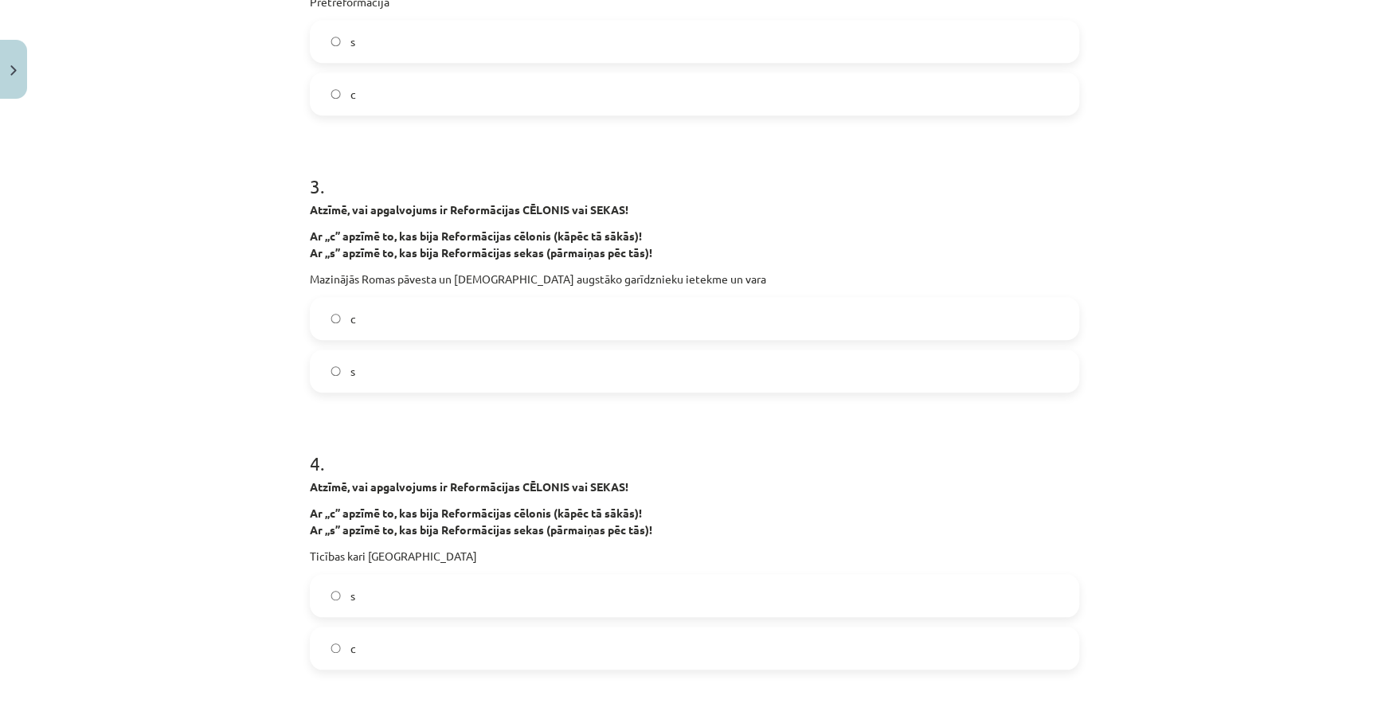
click at [510, 377] on label "s" at bounding box center [694, 371] width 766 height 40
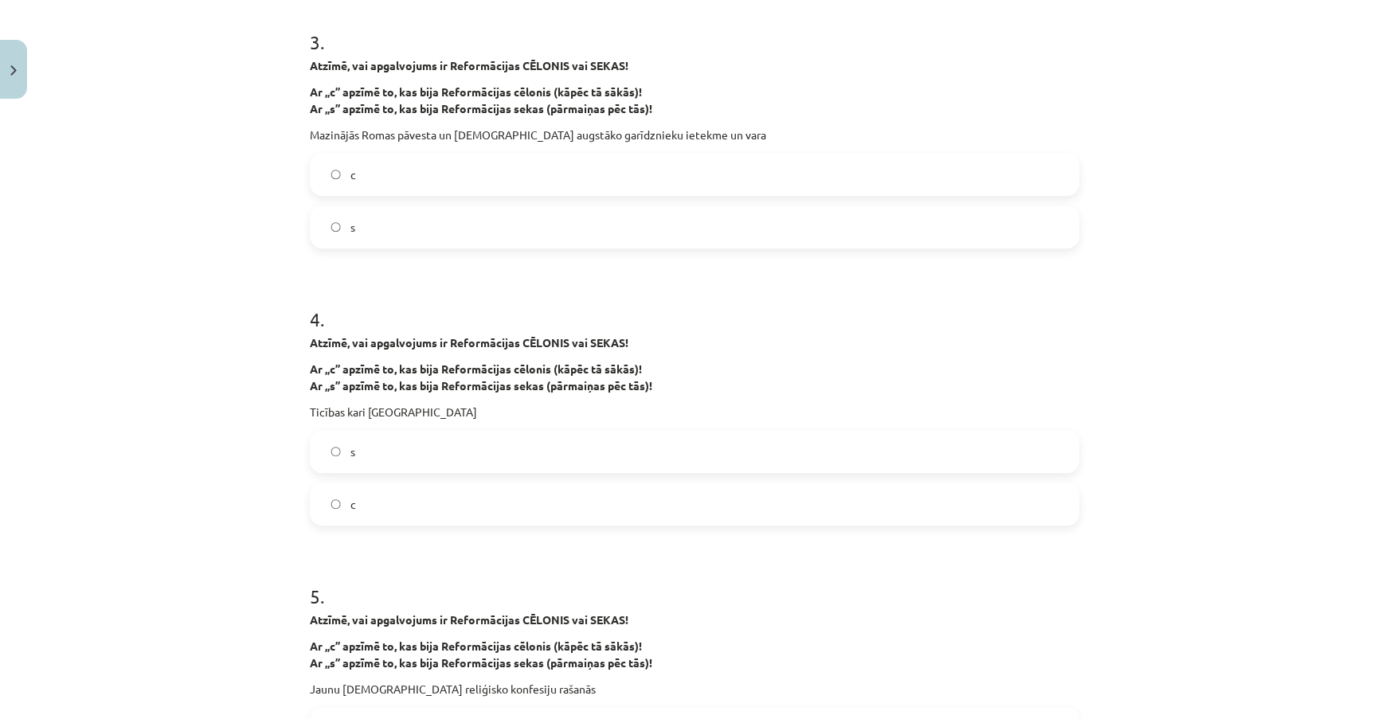
click at [431, 448] on label "s" at bounding box center [694, 452] width 766 height 40
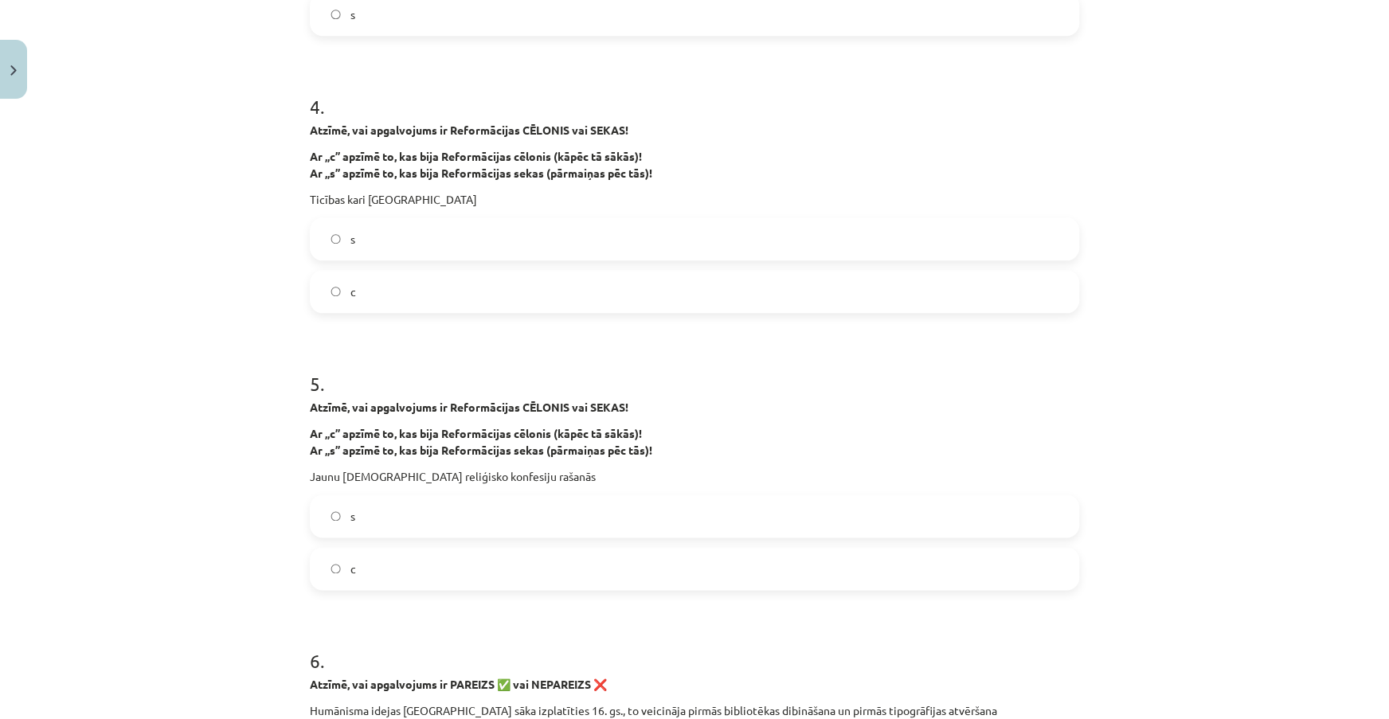
scroll to position [1086, 0]
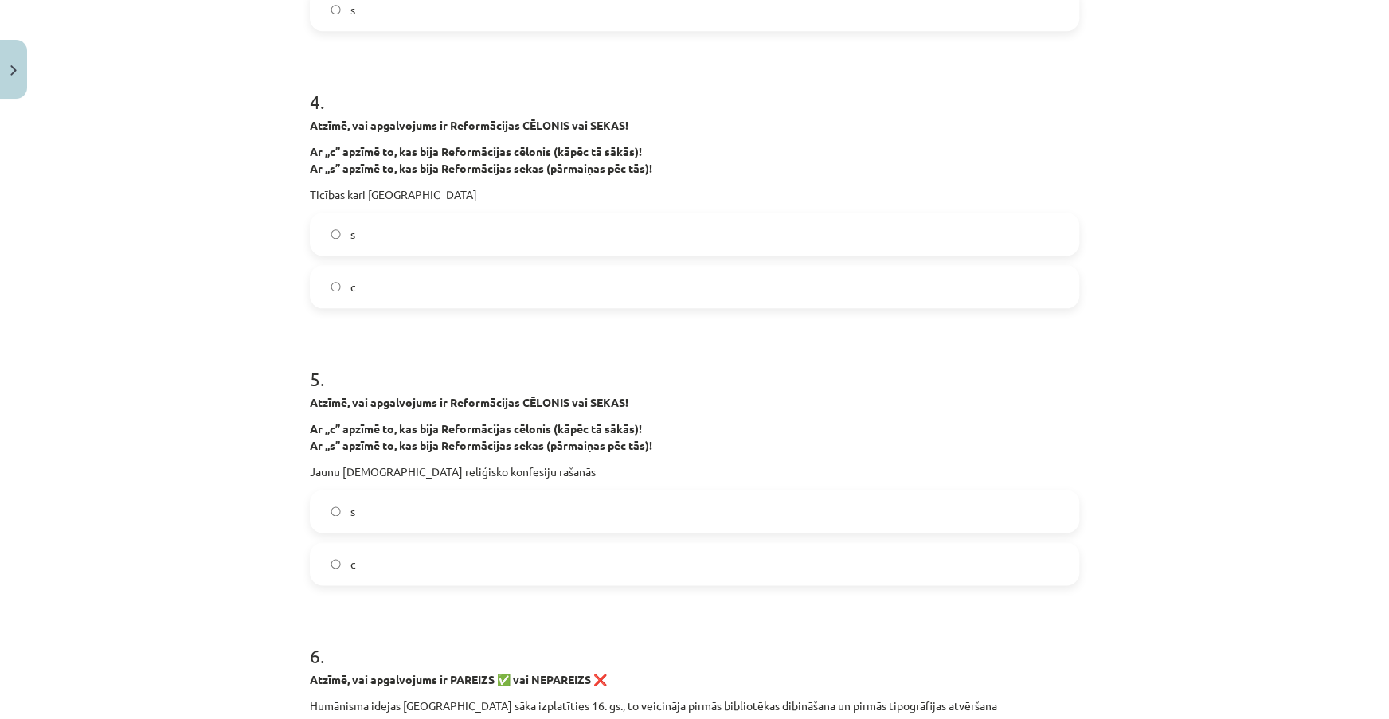
click at [455, 509] on label "s" at bounding box center [694, 511] width 766 height 40
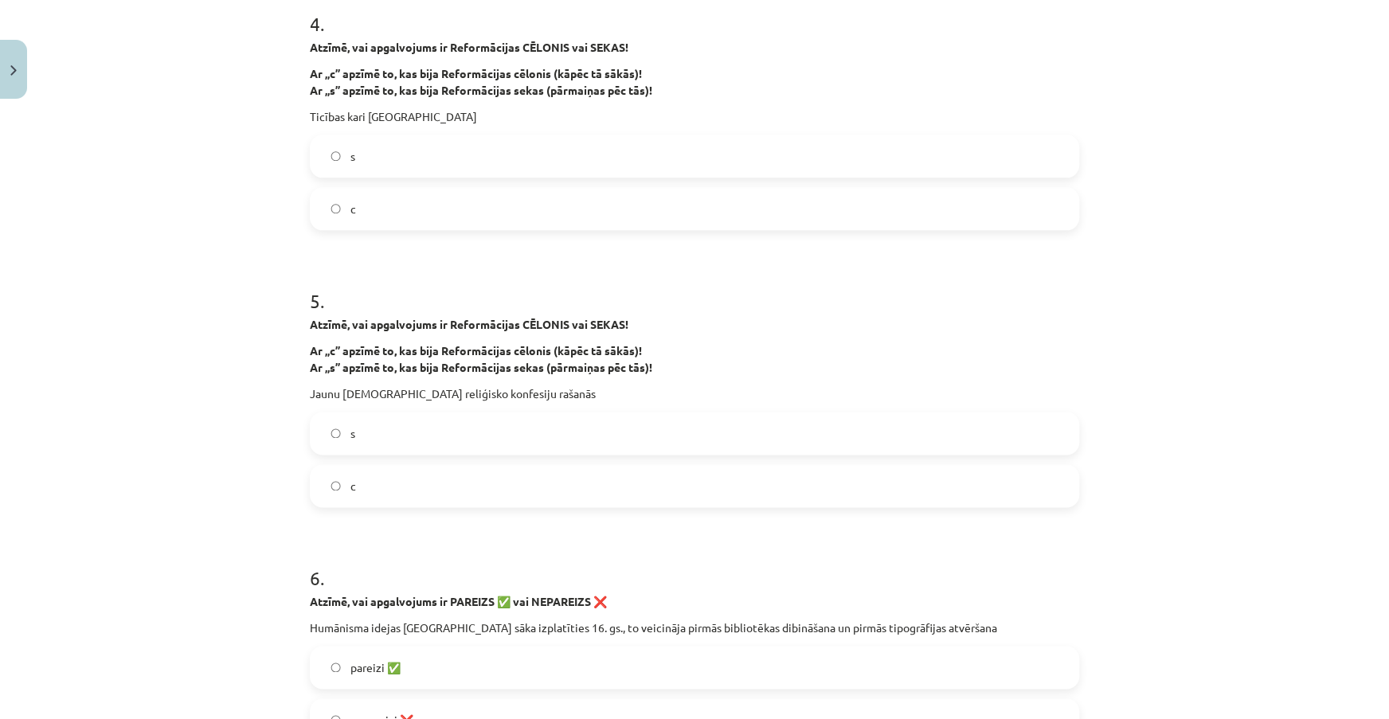
scroll to position [1376, 0]
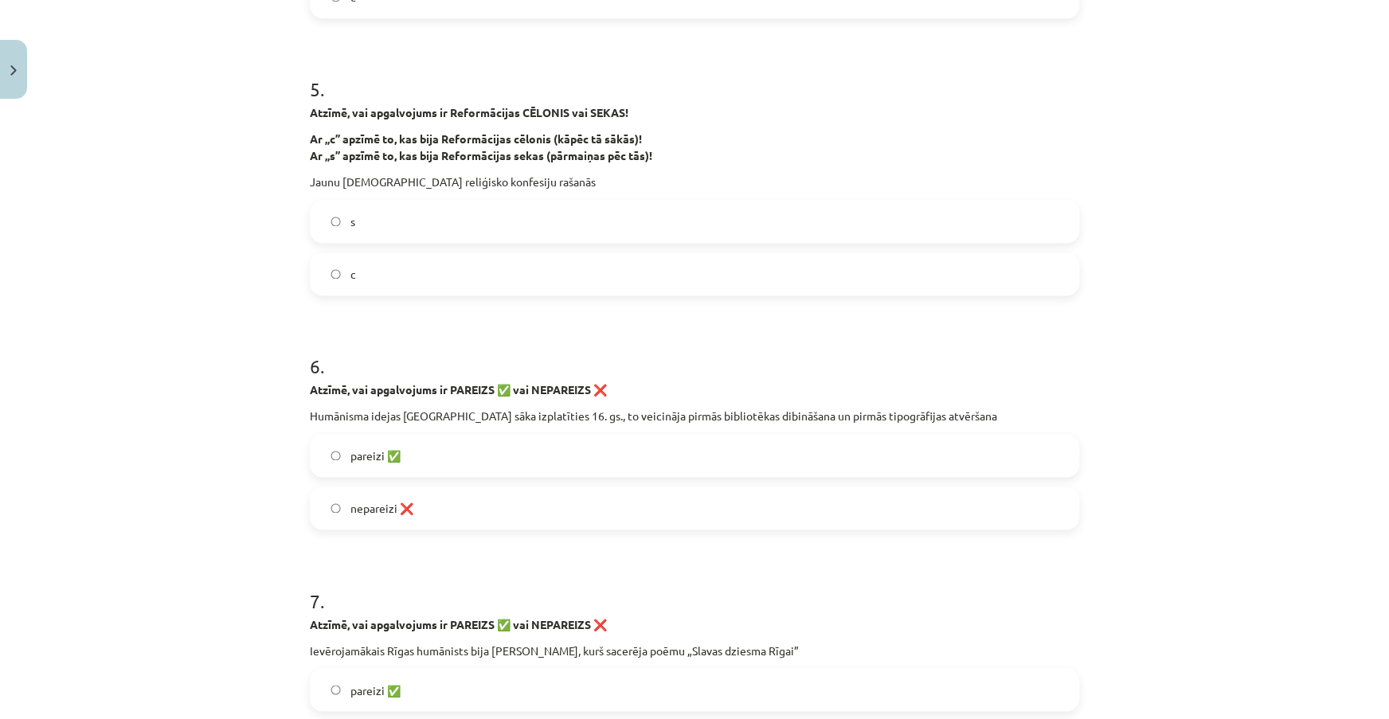
click at [501, 454] on label "pareizi ✅" at bounding box center [694, 456] width 766 height 40
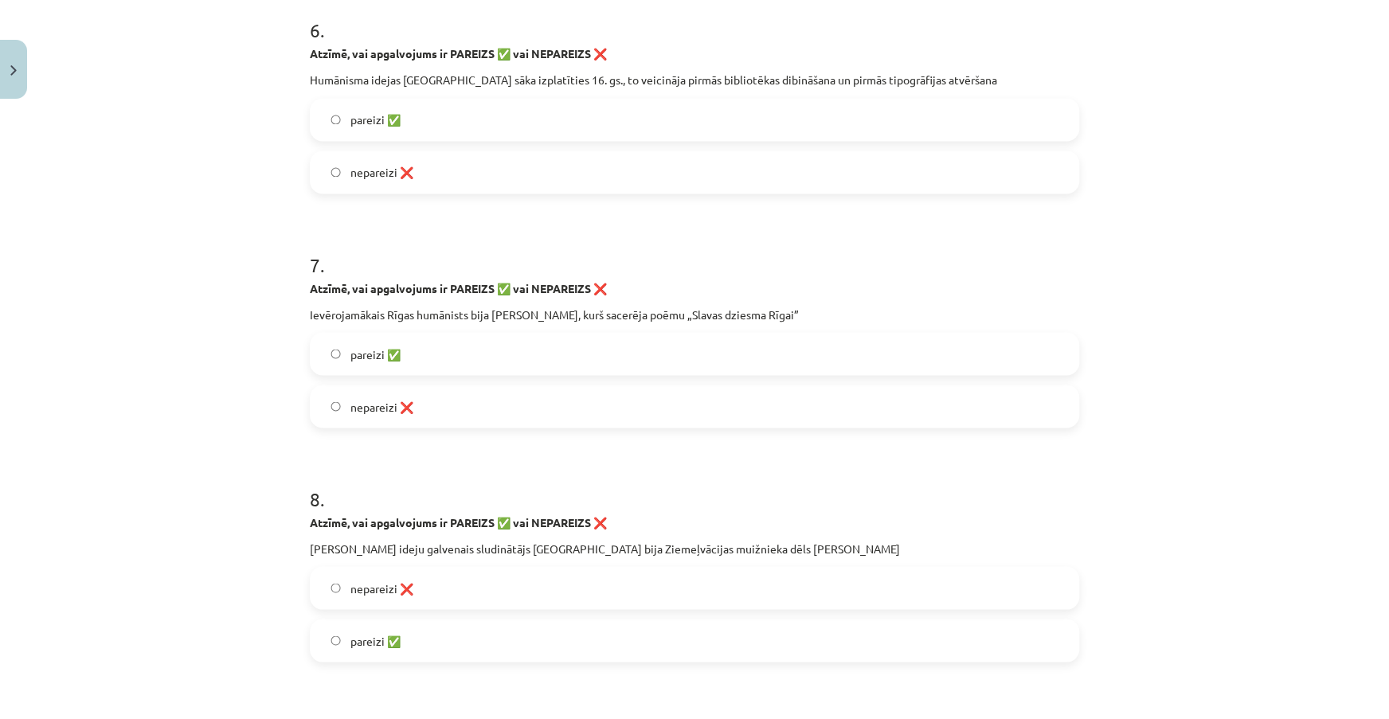
scroll to position [1737, 0]
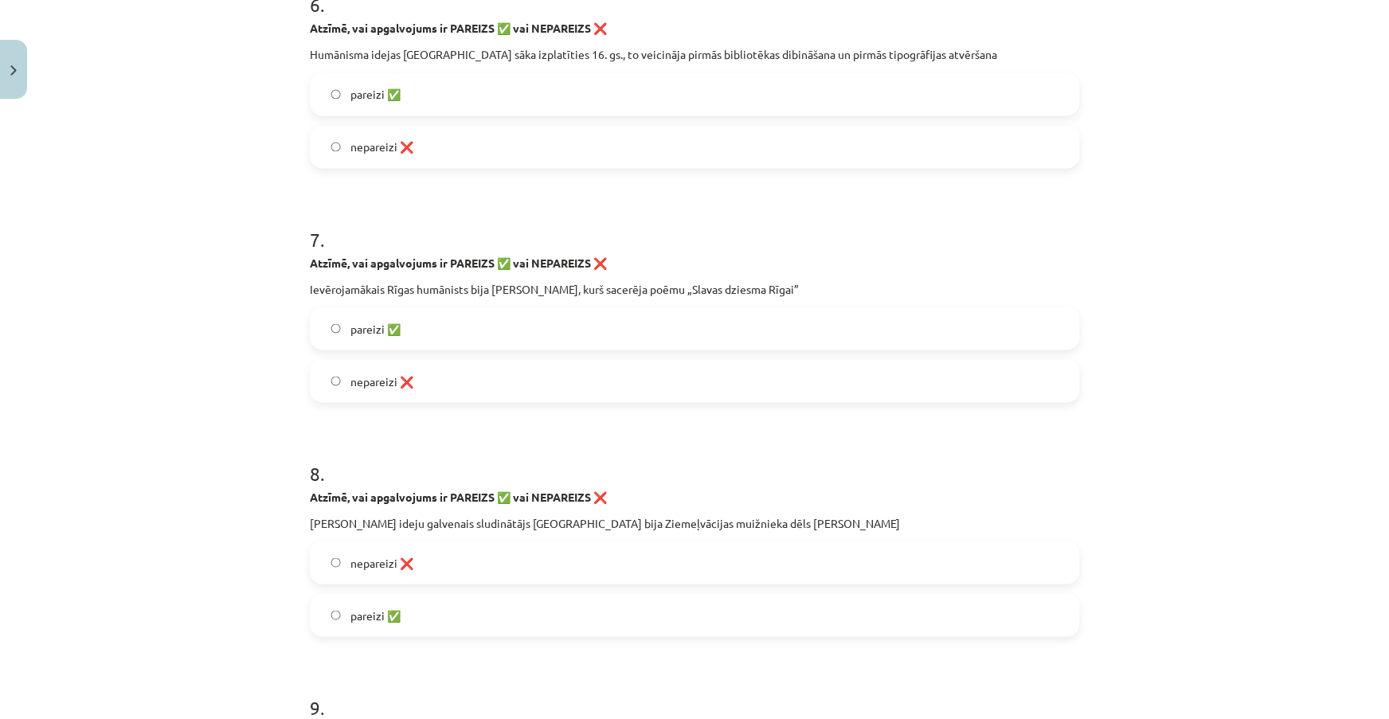
click at [573, 308] on label "pareizi ✅" at bounding box center [694, 328] width 766 height 40
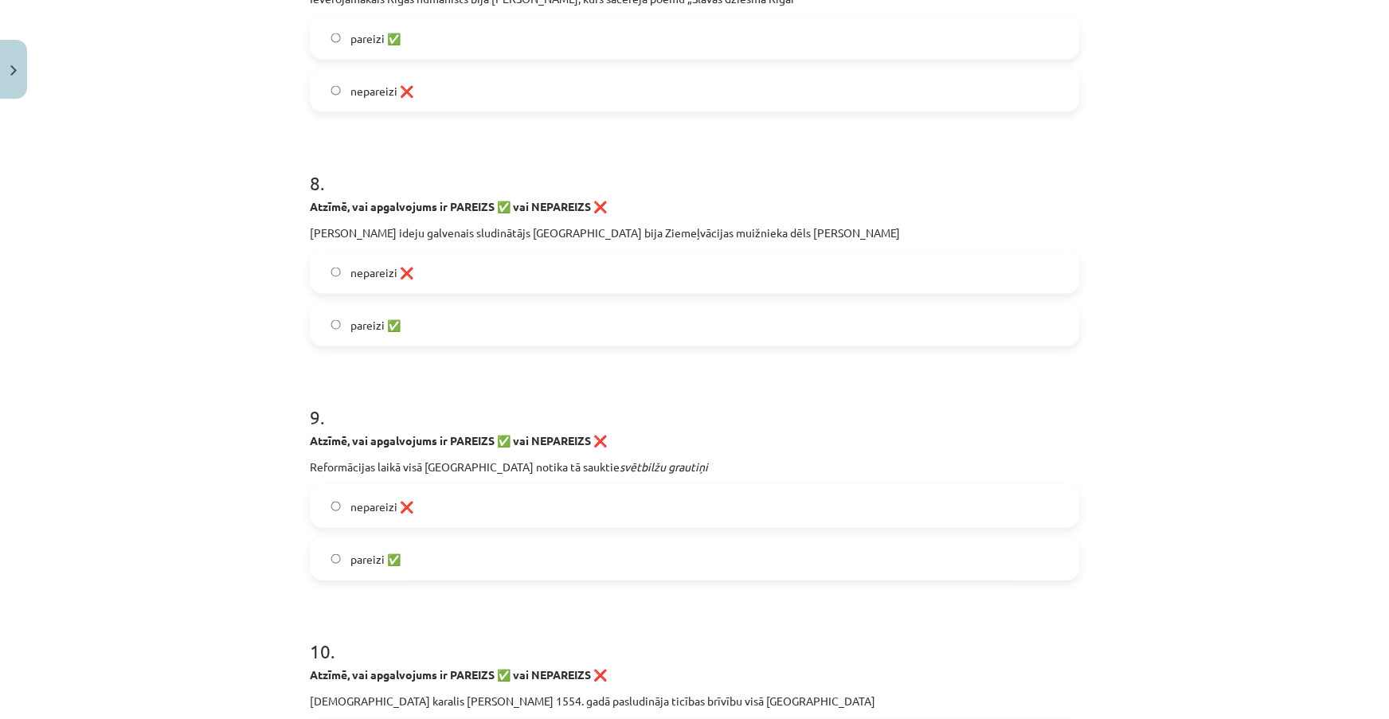
click at [509, 328] on label "pareizi ✅" at bounding box center [694, 325] width 766 height 40
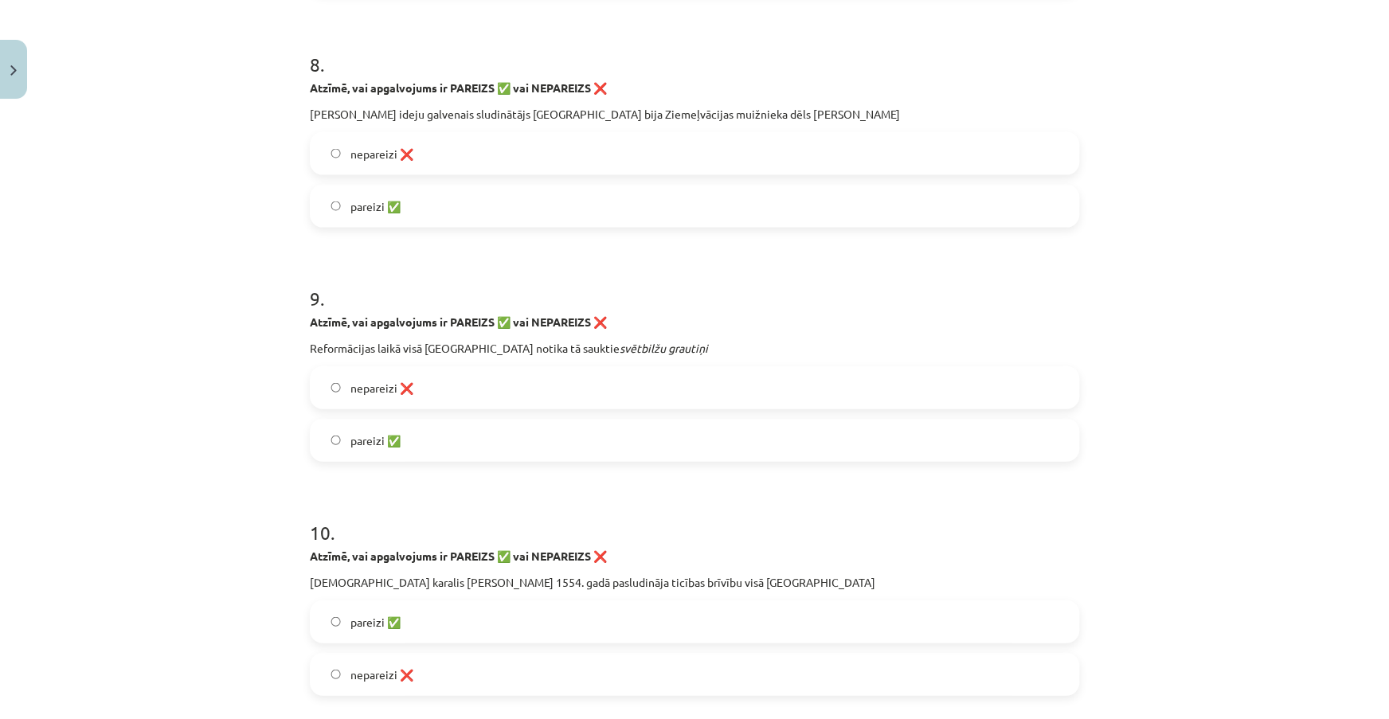
scroll to position [2172, 0]
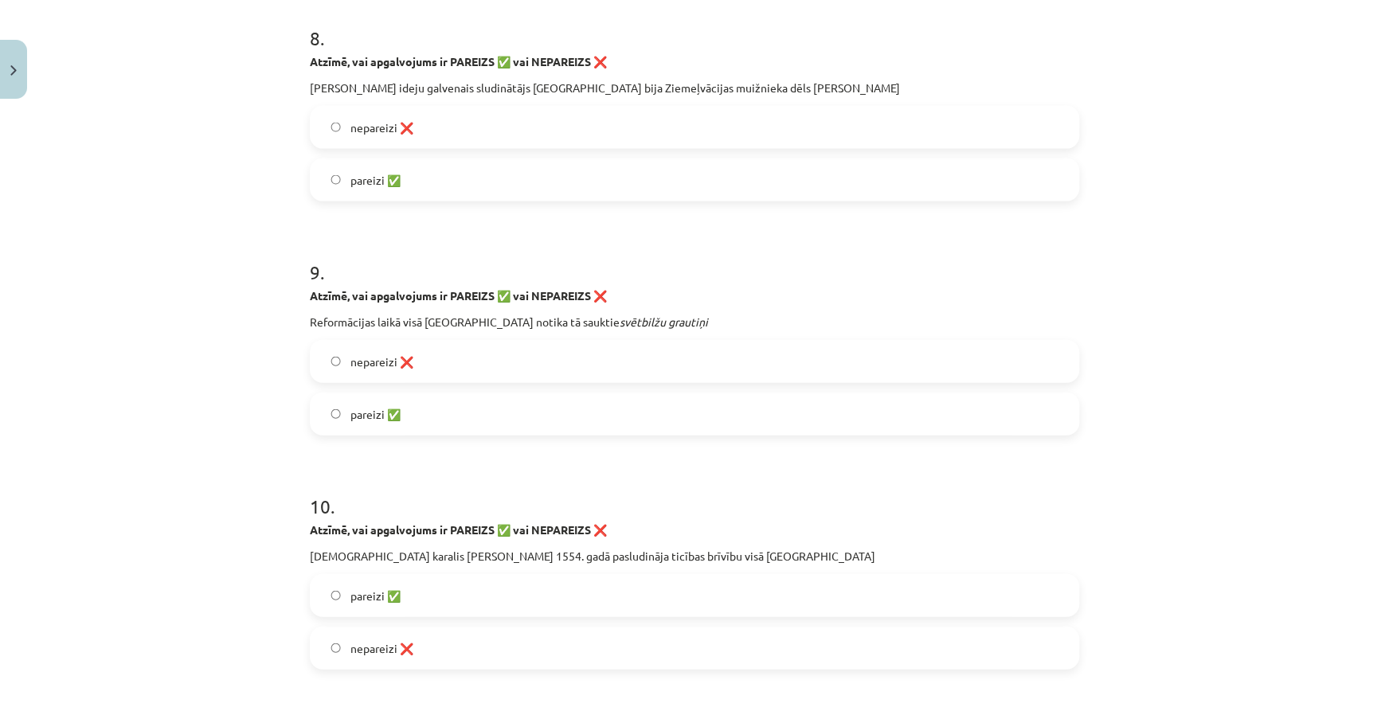
click at [461, 415] on label "pareizi ✅" at bounding box center [694, 414] width 766 height 40
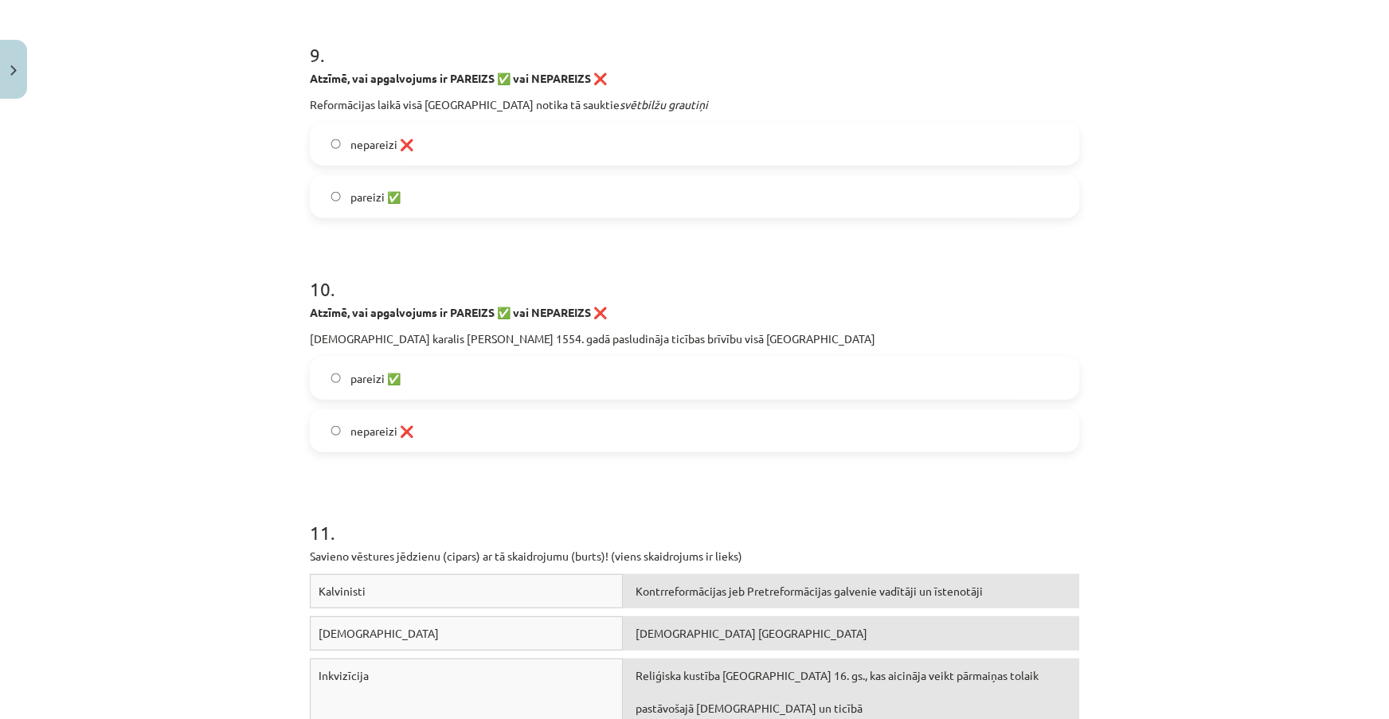
click at [480, 429] on label "nepareizi ❌" at bounding box center [694, 431] width 766 height 40
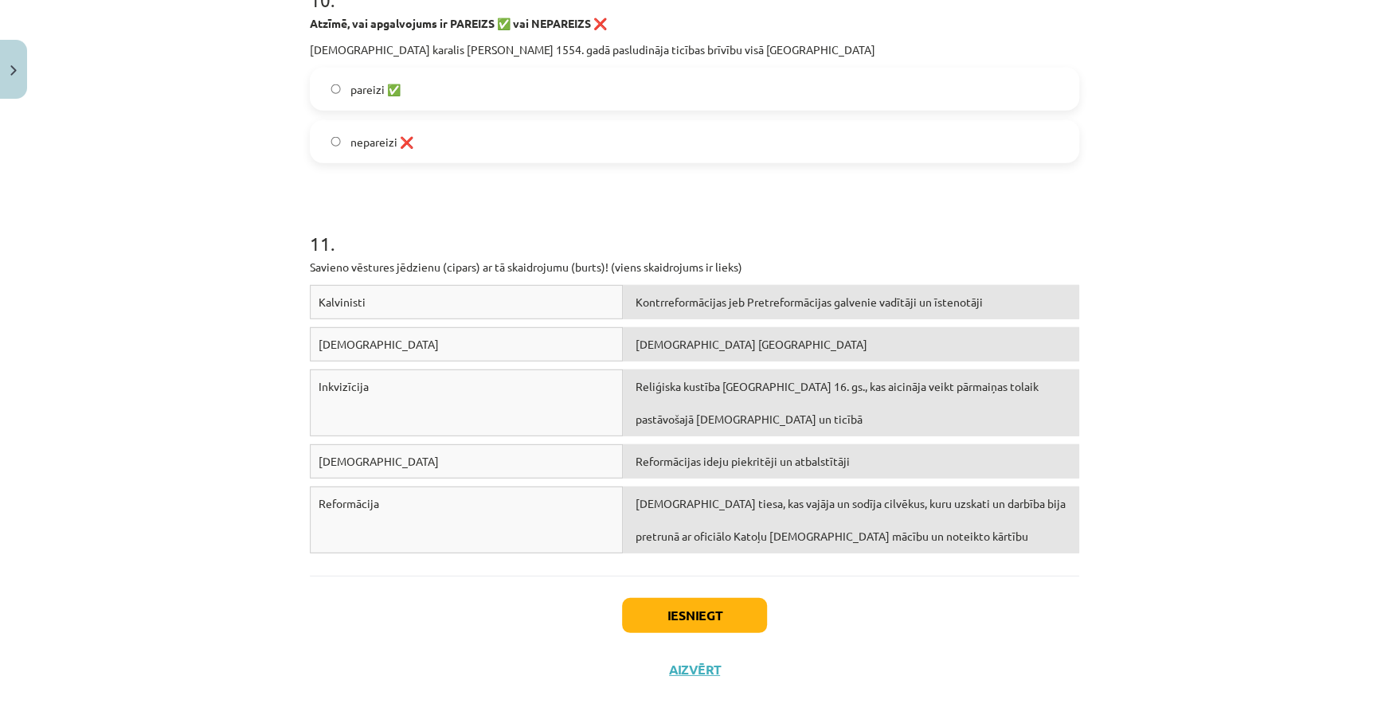
scroll to position [2695, 0]
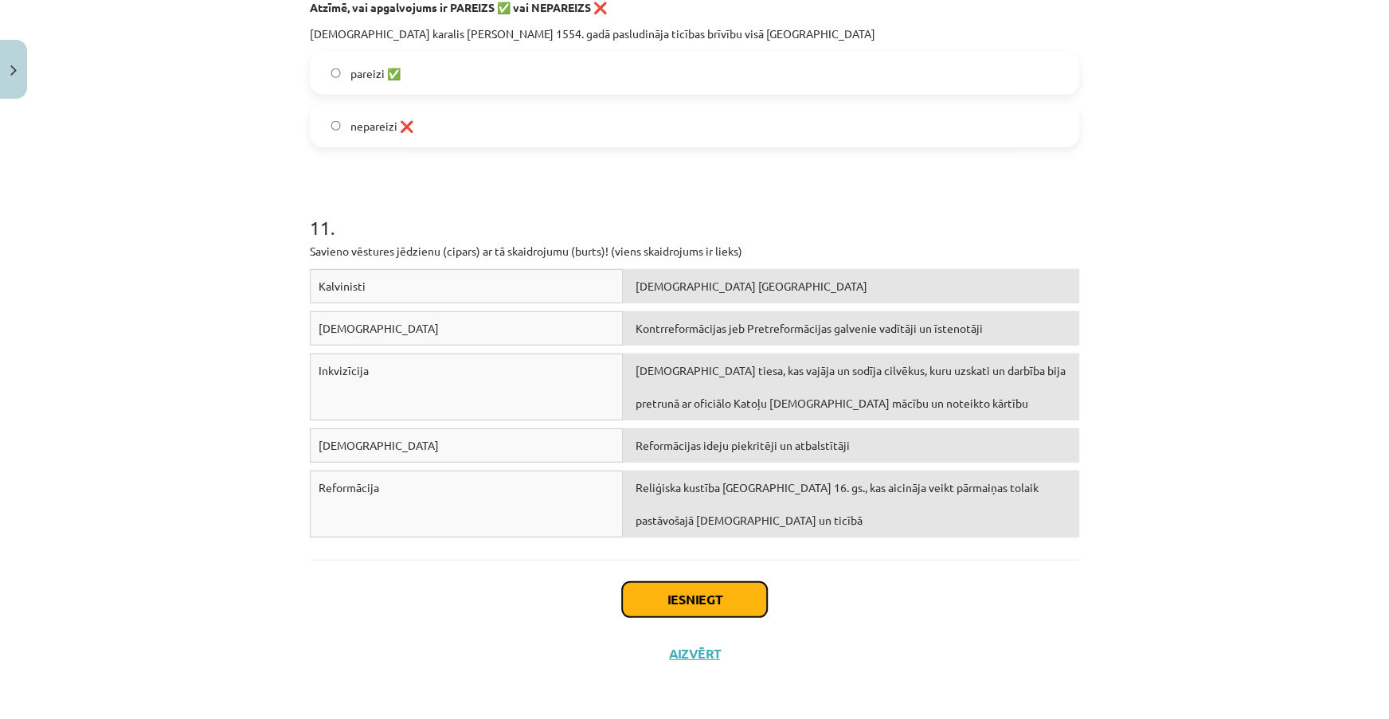
click at [746, 605] on button "Iesniegt" at bounding box center [694, 599] width 145 height 35
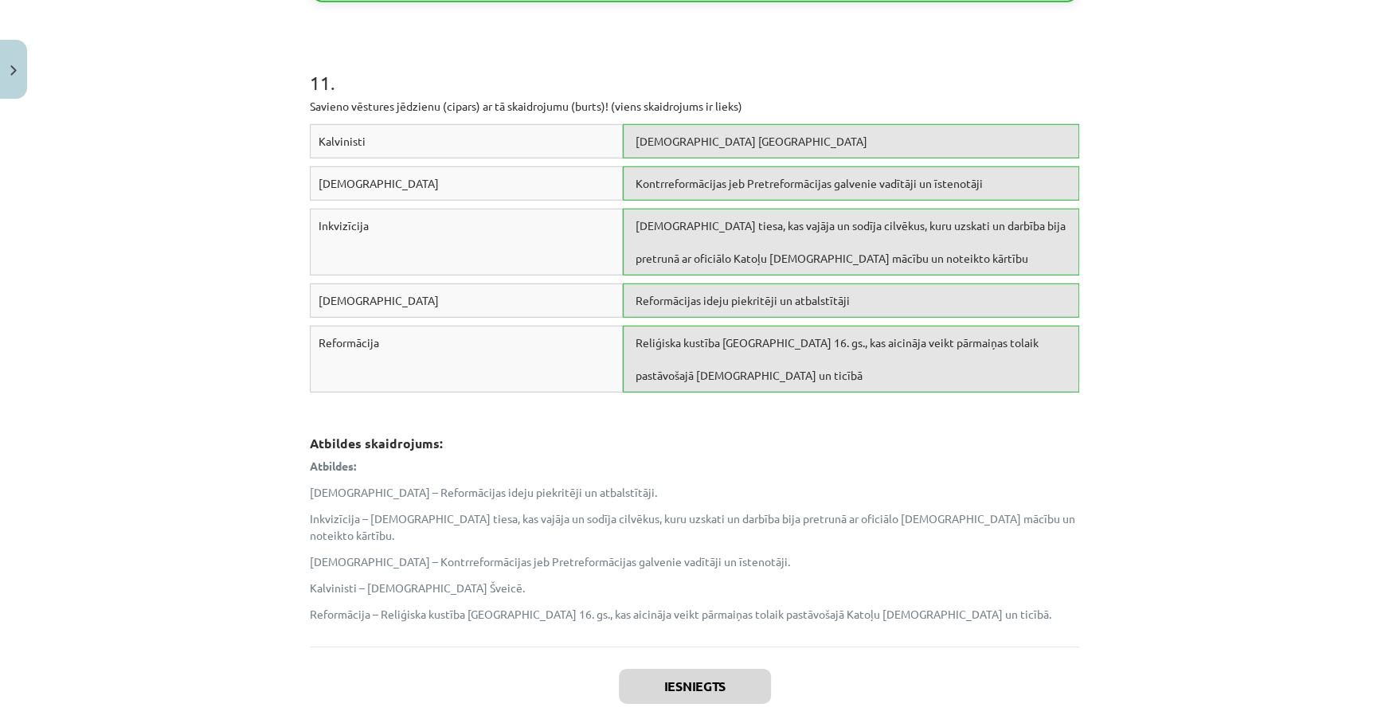
scroll to position [2960, 0]
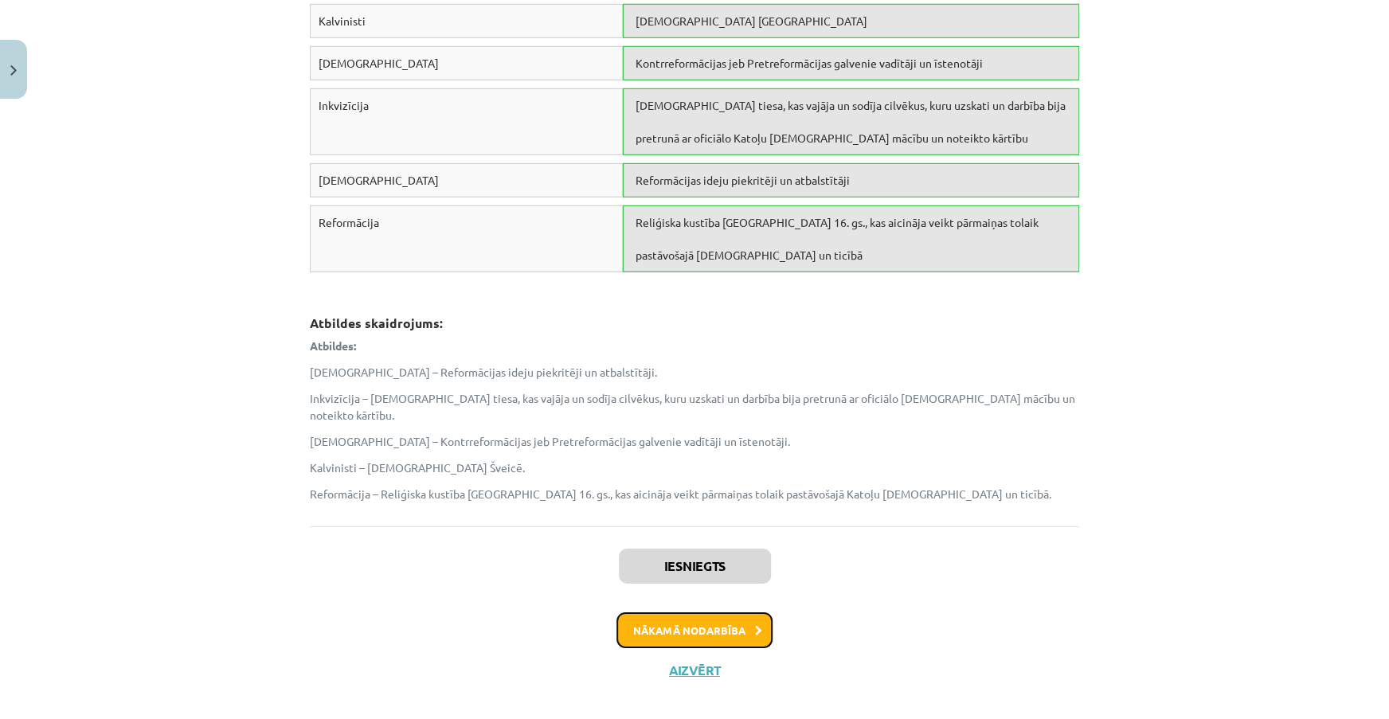
click at [746, 617] on button "Nākamā nodarbība" at bounding box center [695, 631] width 156 height 37
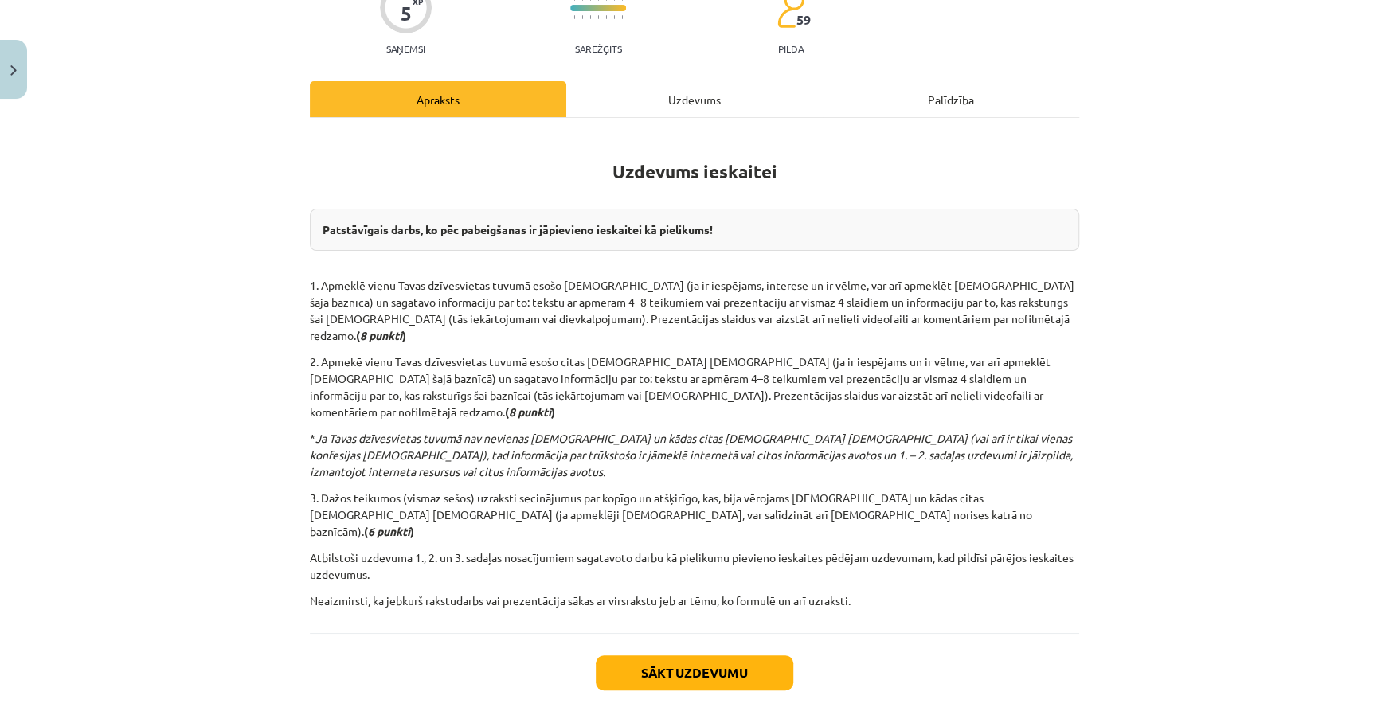
scroll to position [176, 0]
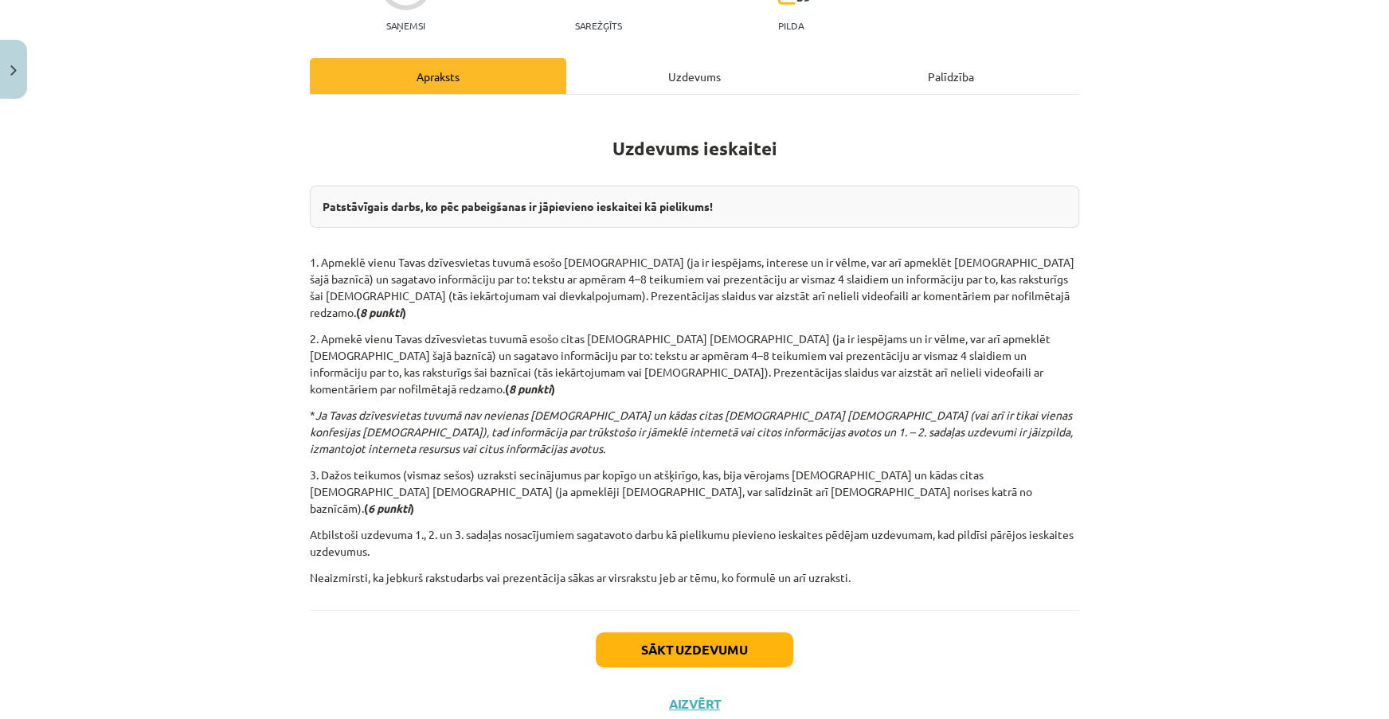
click at [736, 77] on div "Uzdevums" at bounding box center [694, 76] width 256 height 36
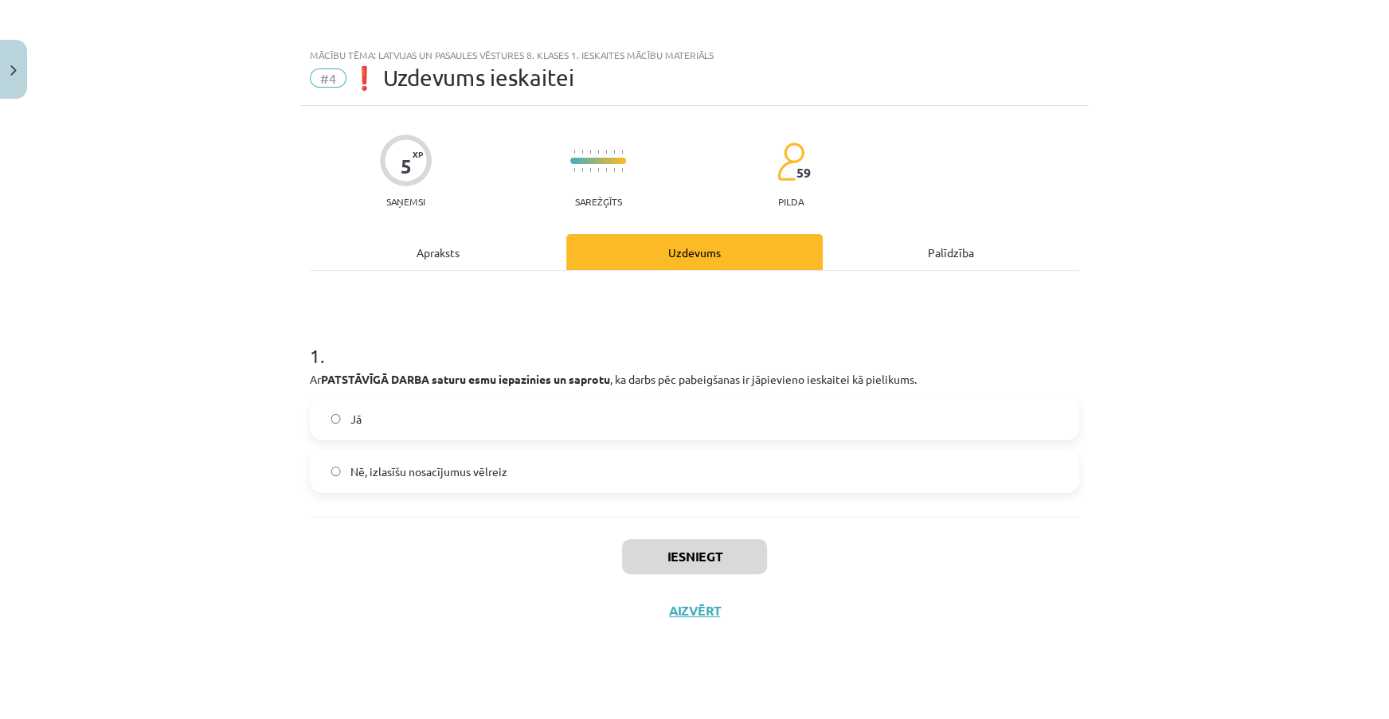
scroll to position [0, 0]
click at [526, 262] on div "Apraksts" at bounding box center [438, 252] width 256 height 36
